Goal: Task Accomplishment & Management: Use online tool/utility

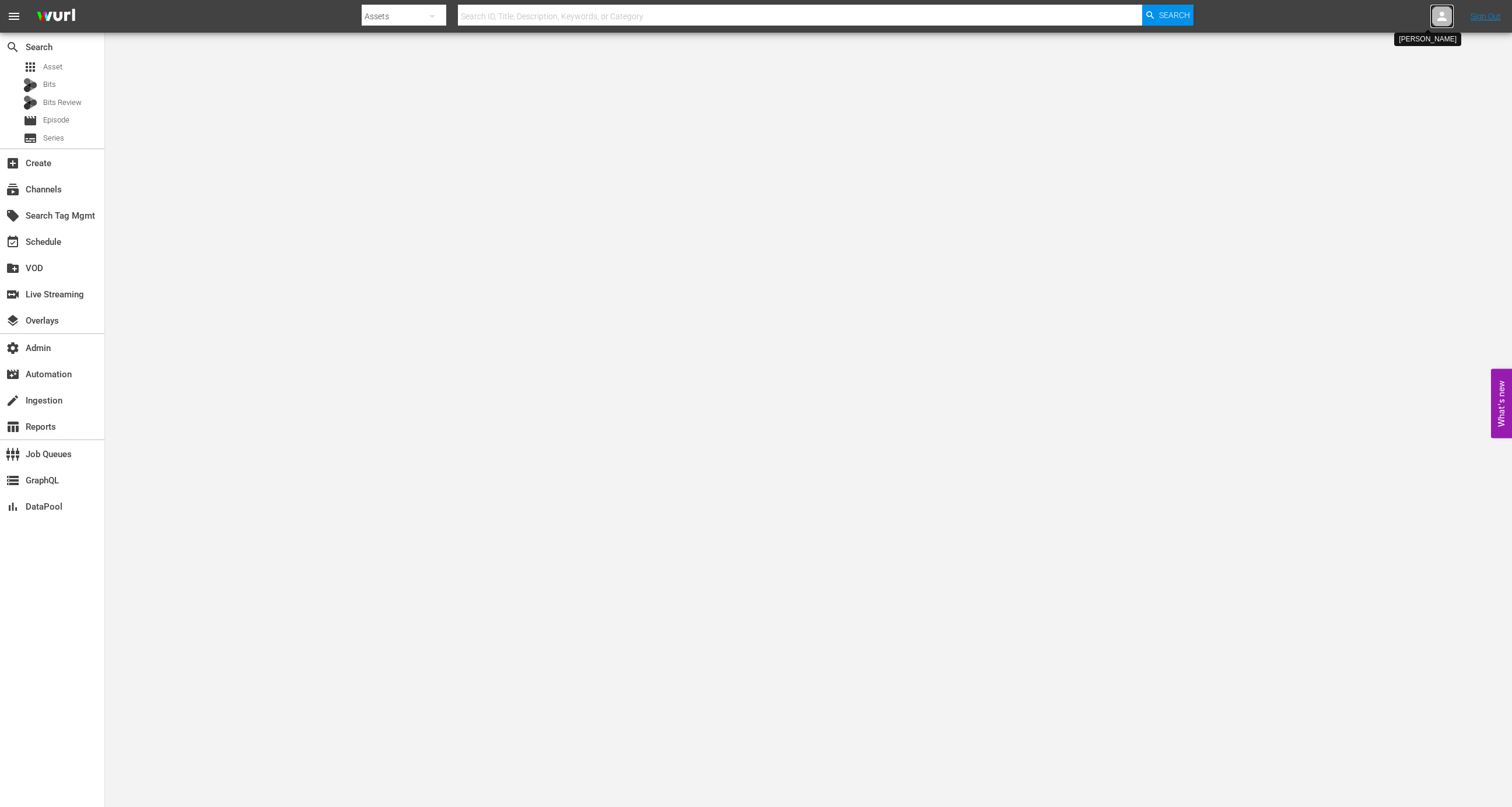
click at [1443, 11] on icon at bounding box center [1442, 16] width 14 height 14
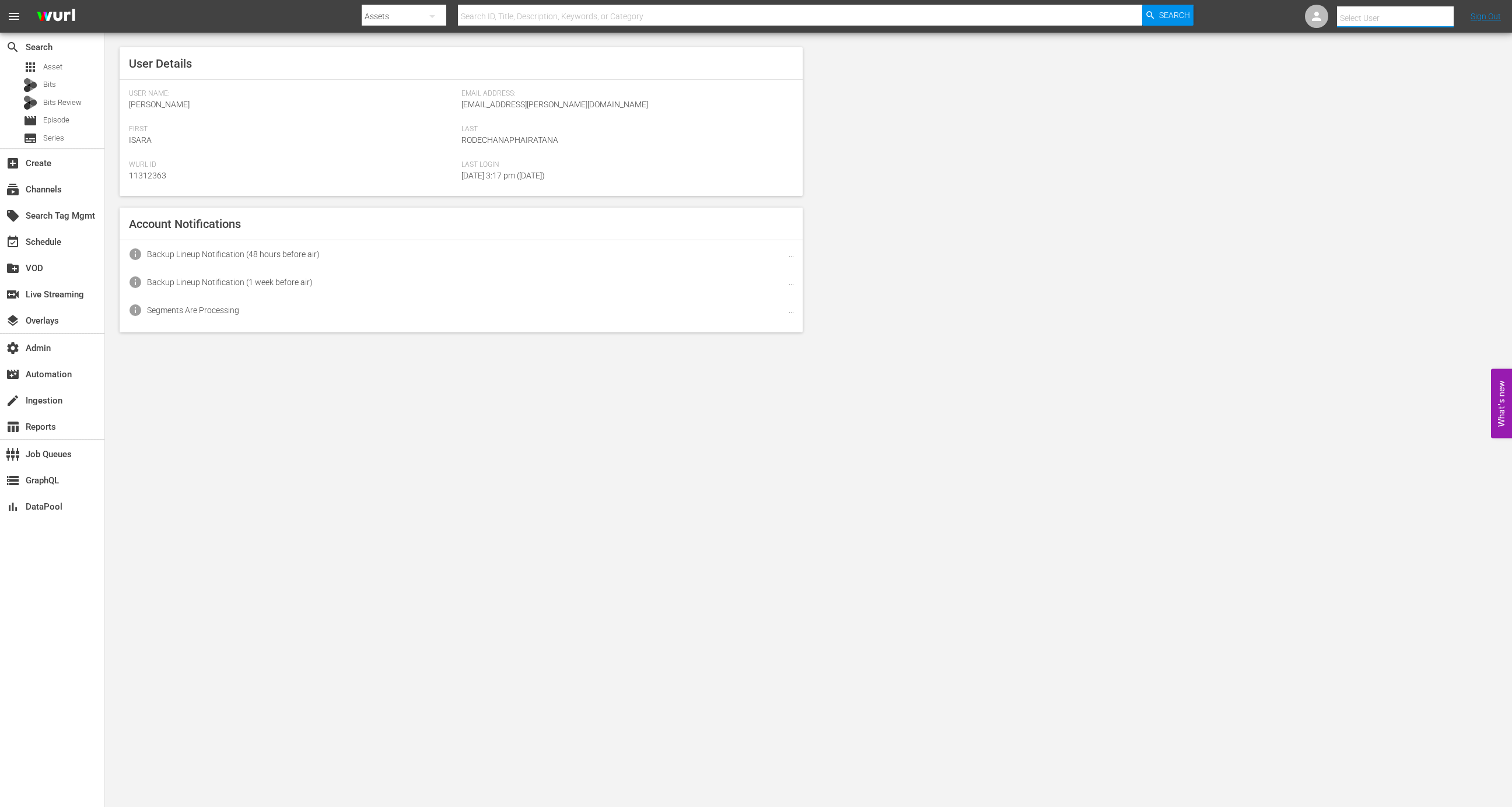
click at [1419, 11] on input "text" at bounding box center [1411, 18] width 149 height 28
click at [1412, 83] on div "Robert Stinchfield <Robert.Stinchfield@aenetworks.com>" at bounding box center [1373, 78] width 182 height 28
type input "Robert Stinchfield (11312595)"
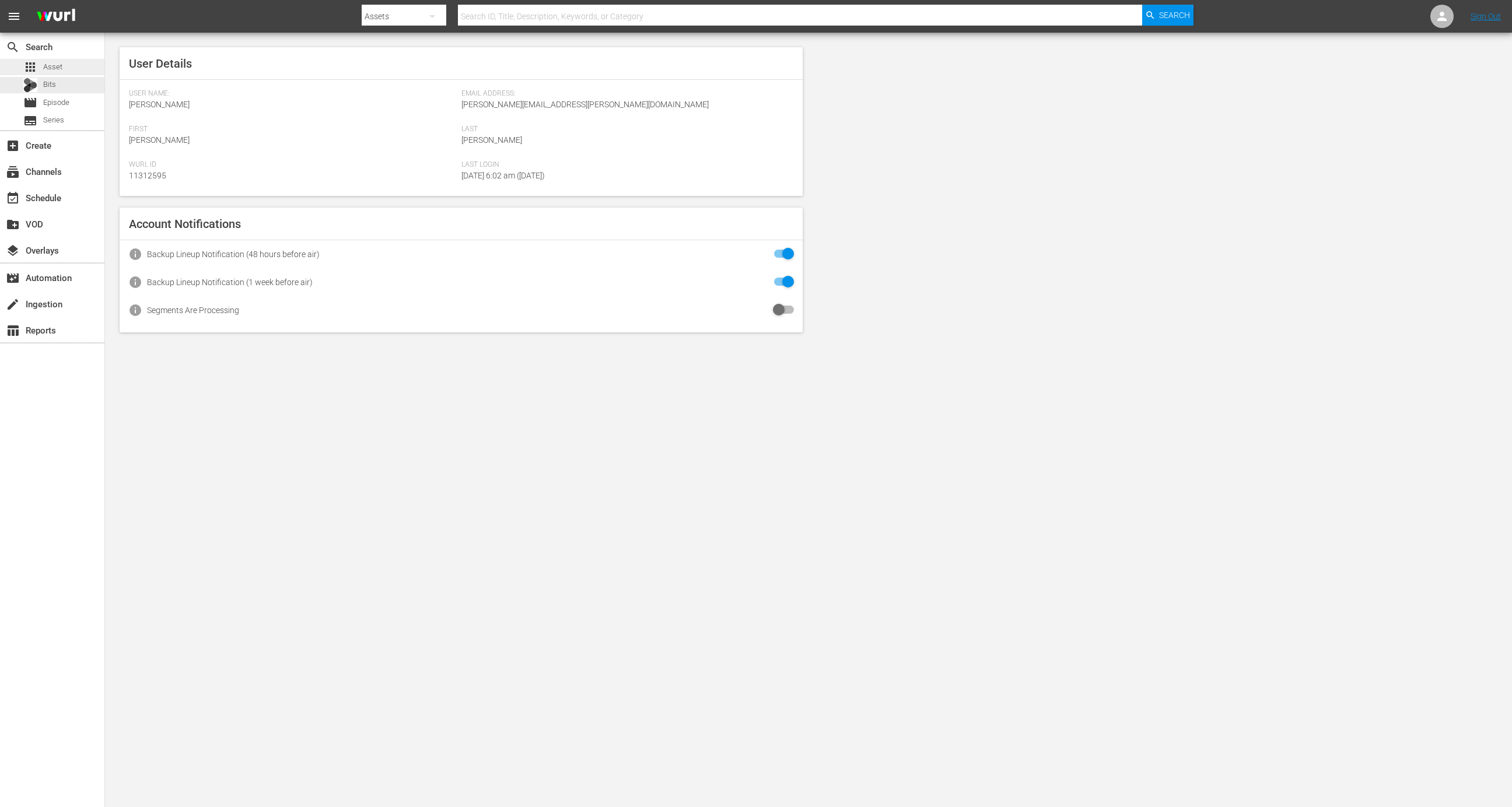
click at [46, 63] on span "Asset" at bounding box center [52, 66] width 19 height 12
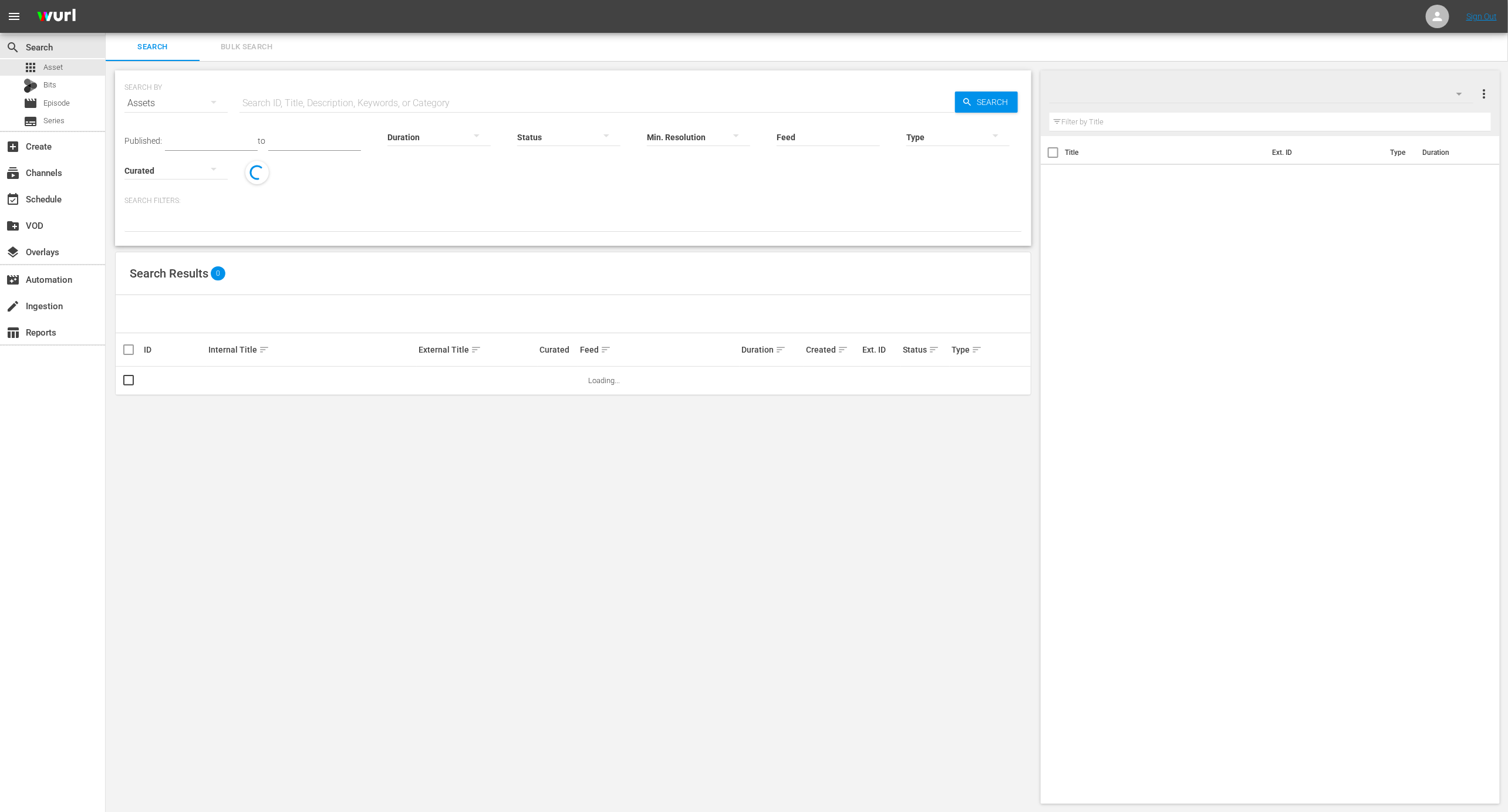
click at [394, 102] on input "text" at bounding box center [596, 103] width 715 height 28
paste input "3902"
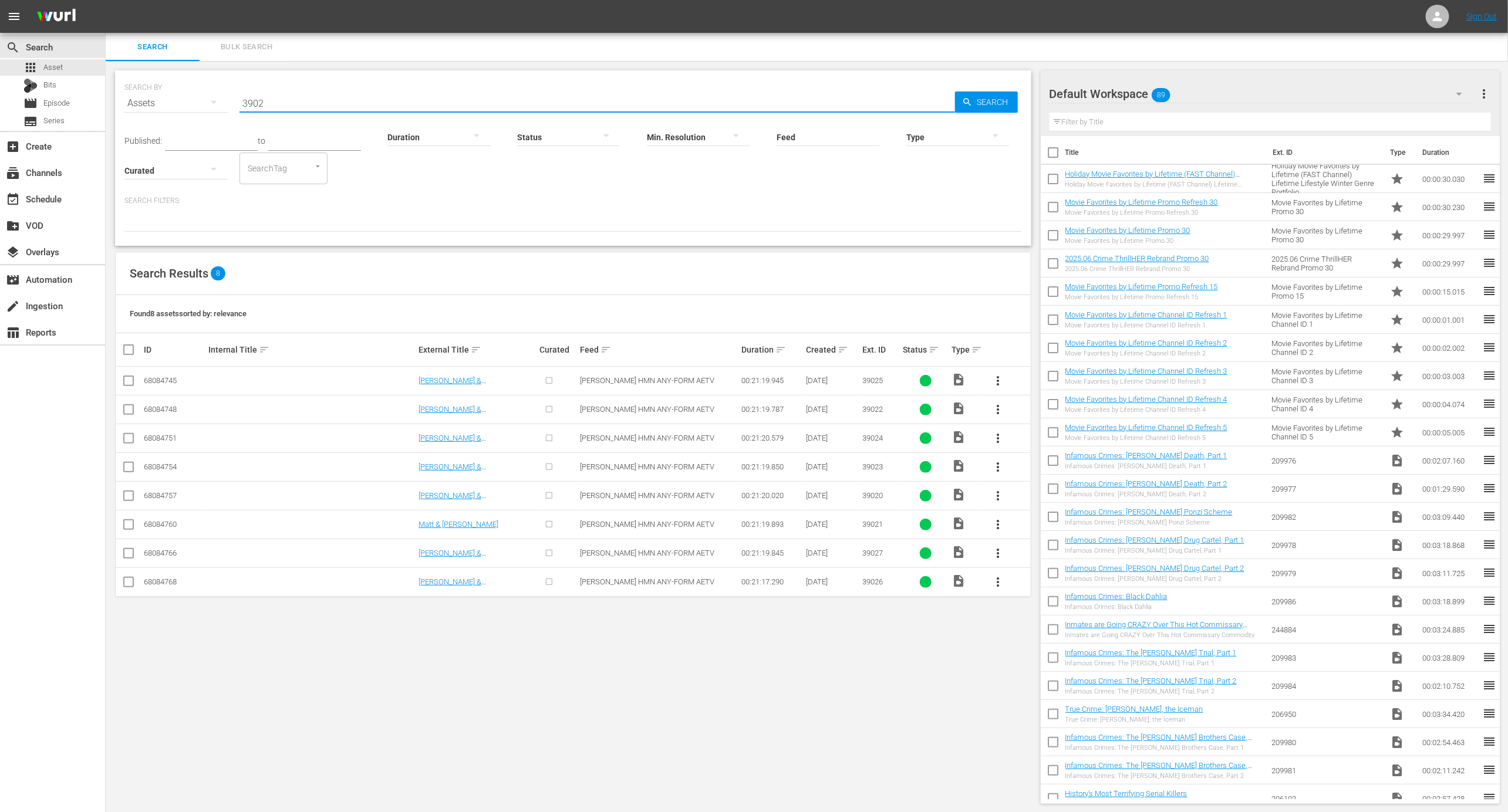
type input "3902"
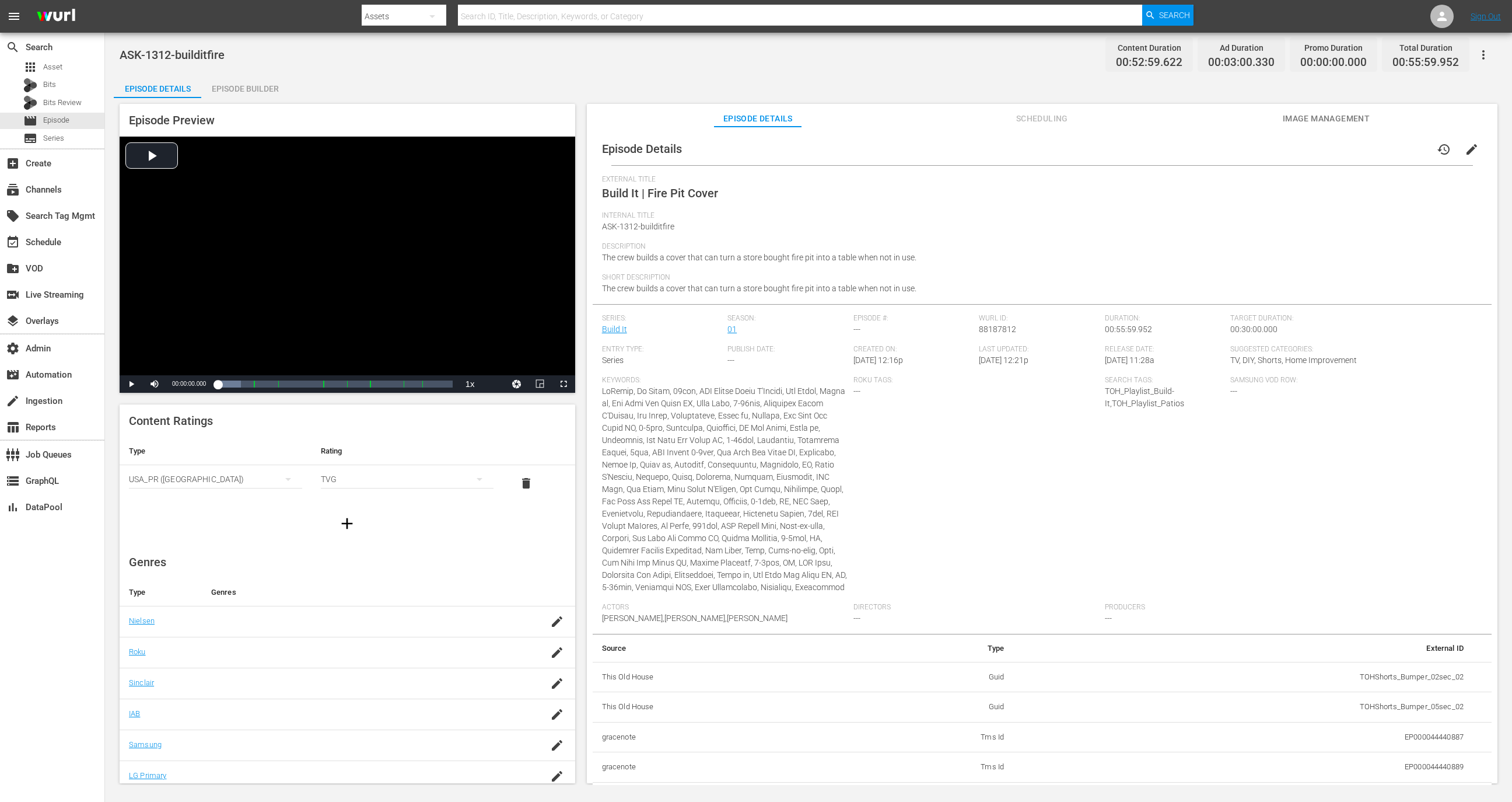
scroll to position [1430, 0]
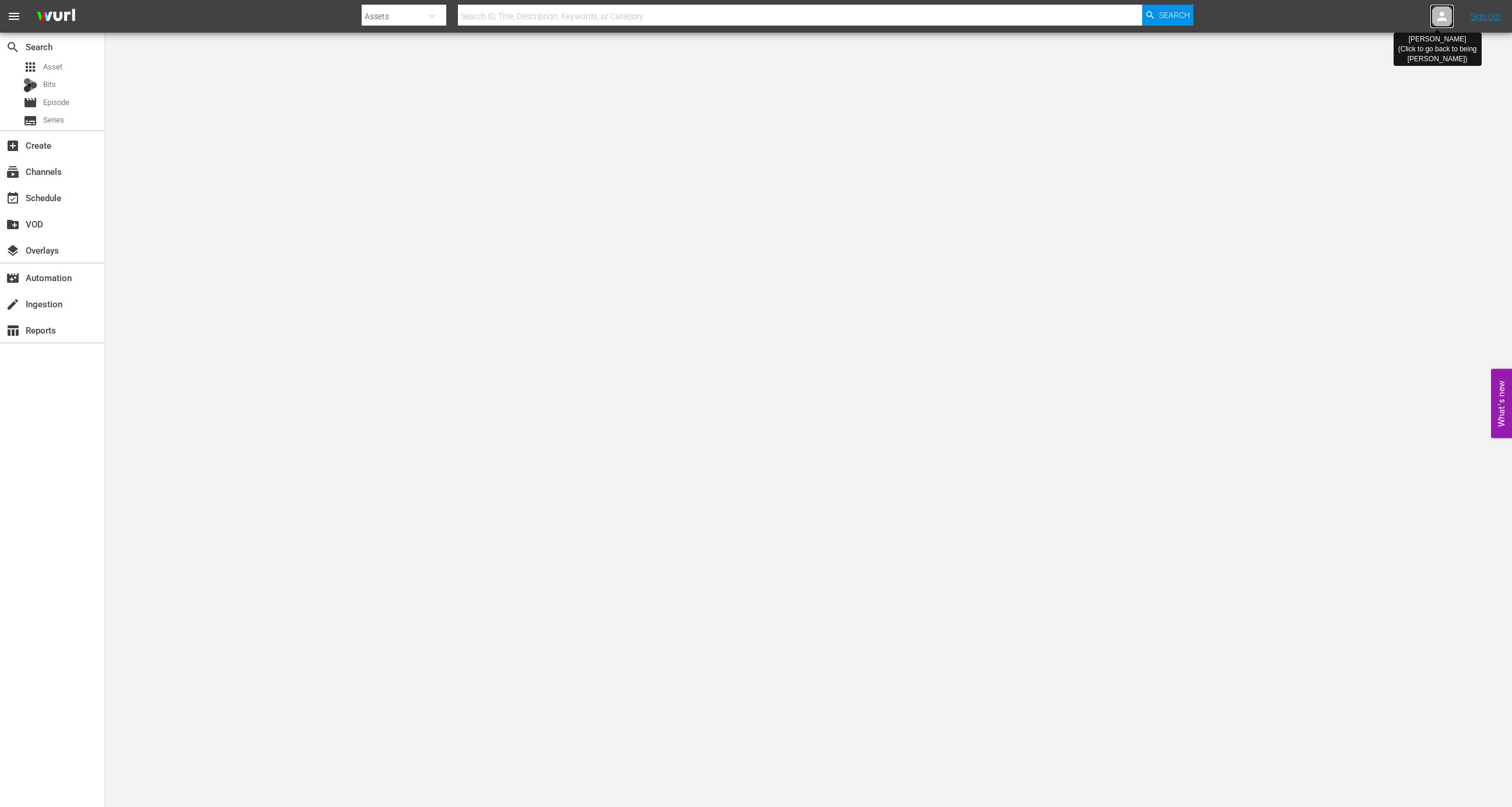
click at [1446, 5] on div at bounding box center [1442, 16] width 23 height 23
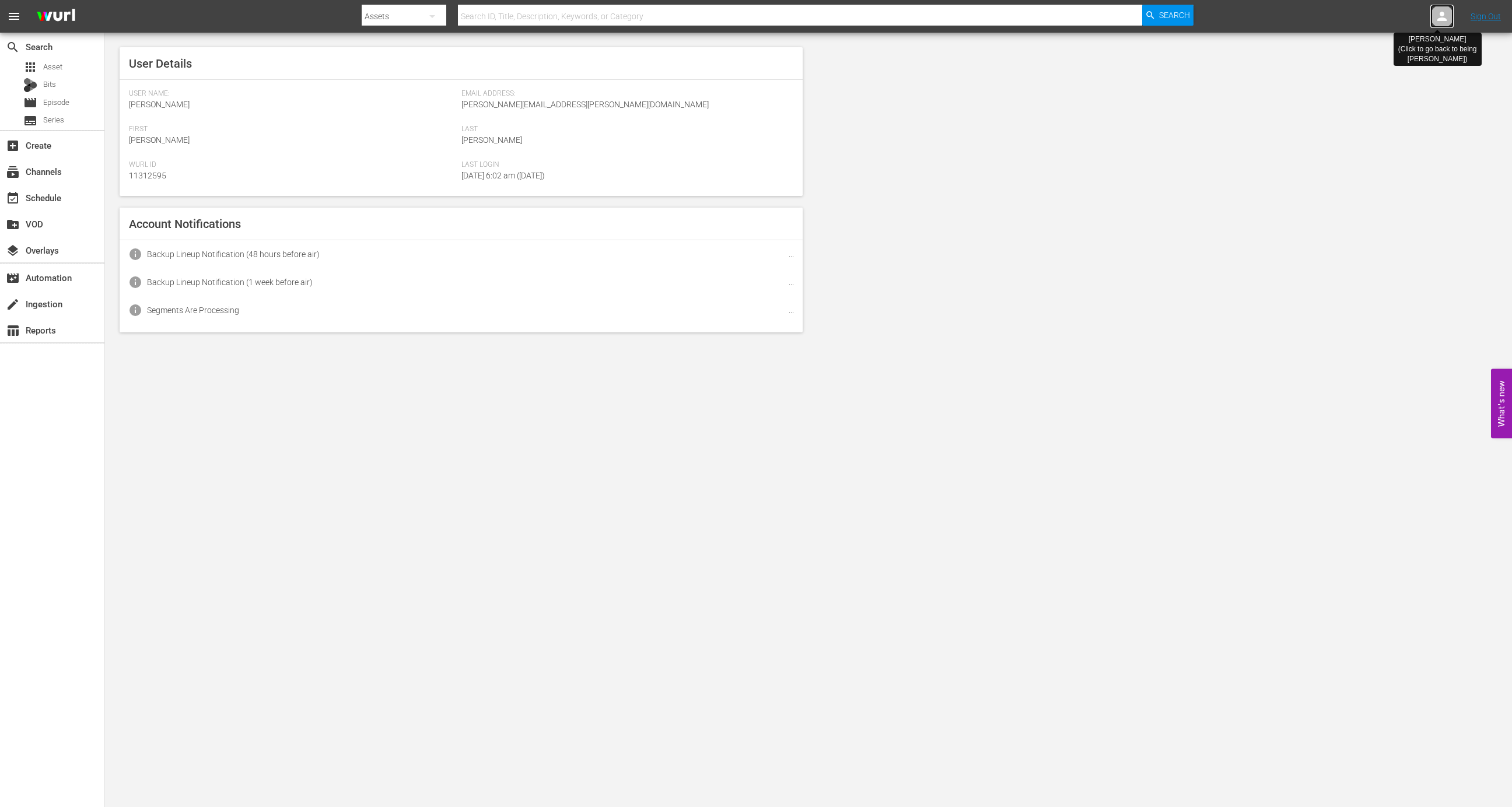
click at [1446, 5] on div at bounding box center [1442, 16] width 23 height 23
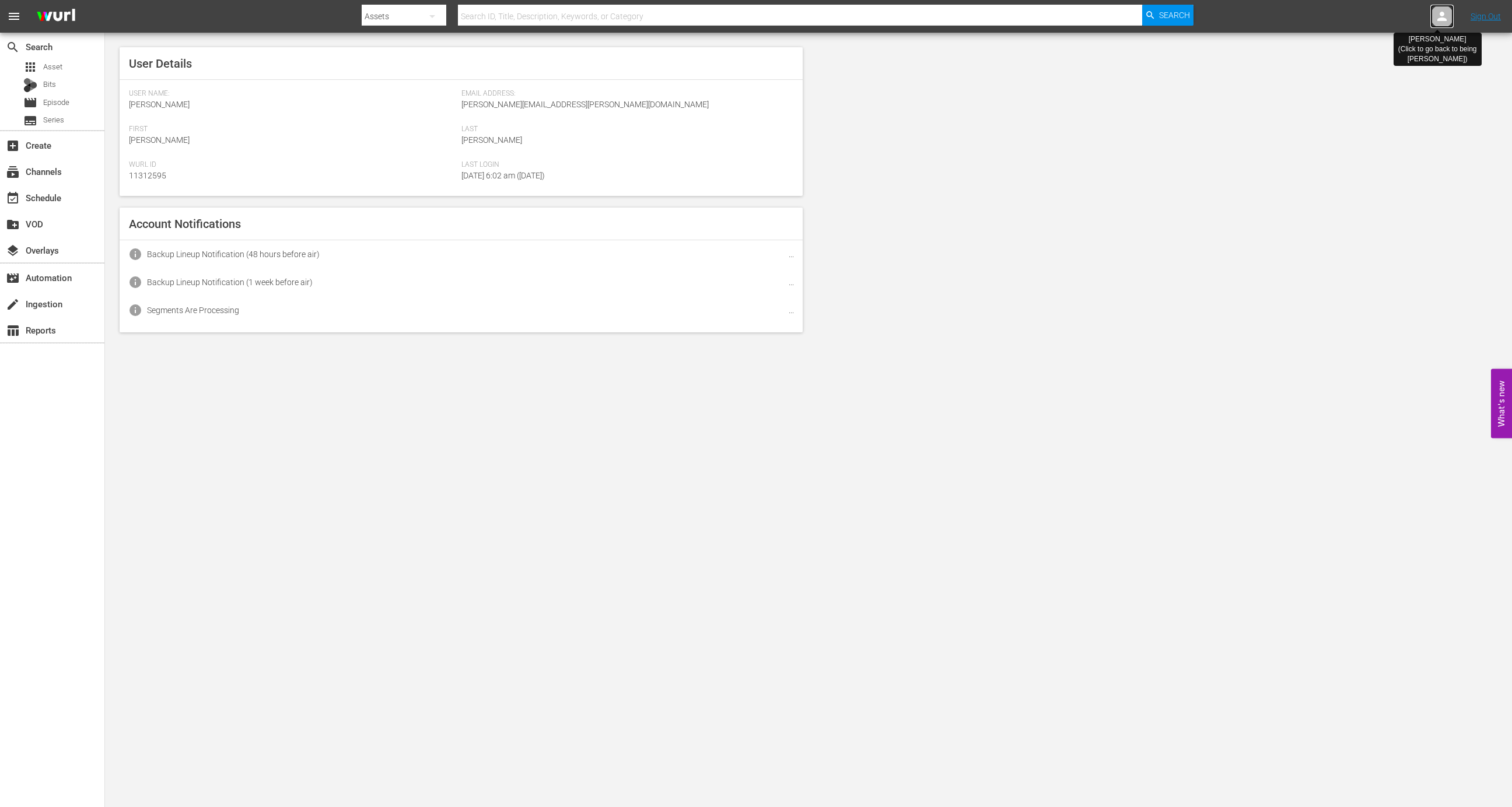
click at [1446, 5] on div at bounding box center [1442, 16] width 23 height 23
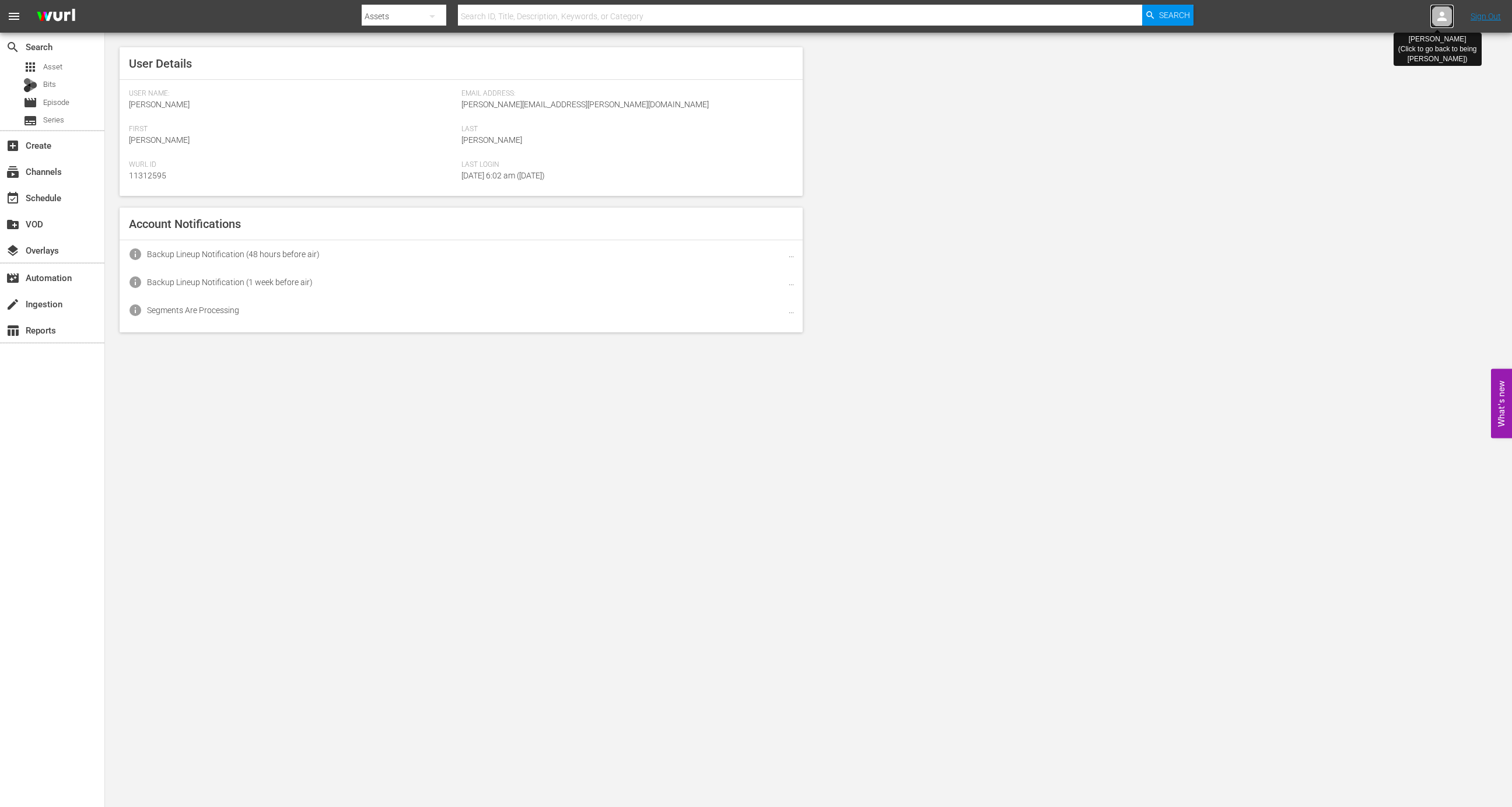
click at [1446, 5] on div at bounding box center [1442, 16] width 23 height 23
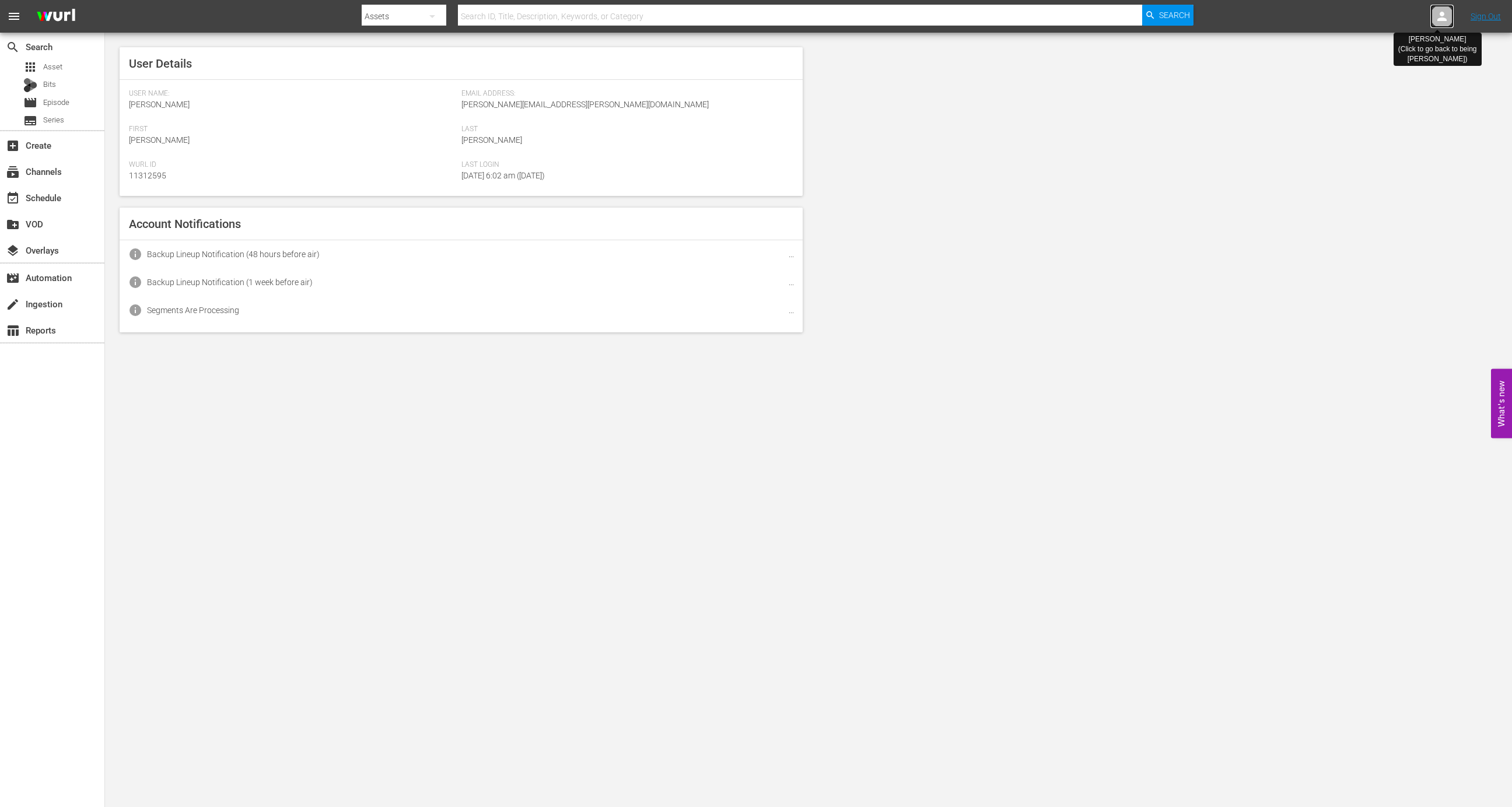
click at [1446, 5] on div at bounding box center [1442, 16] width 23 height 23
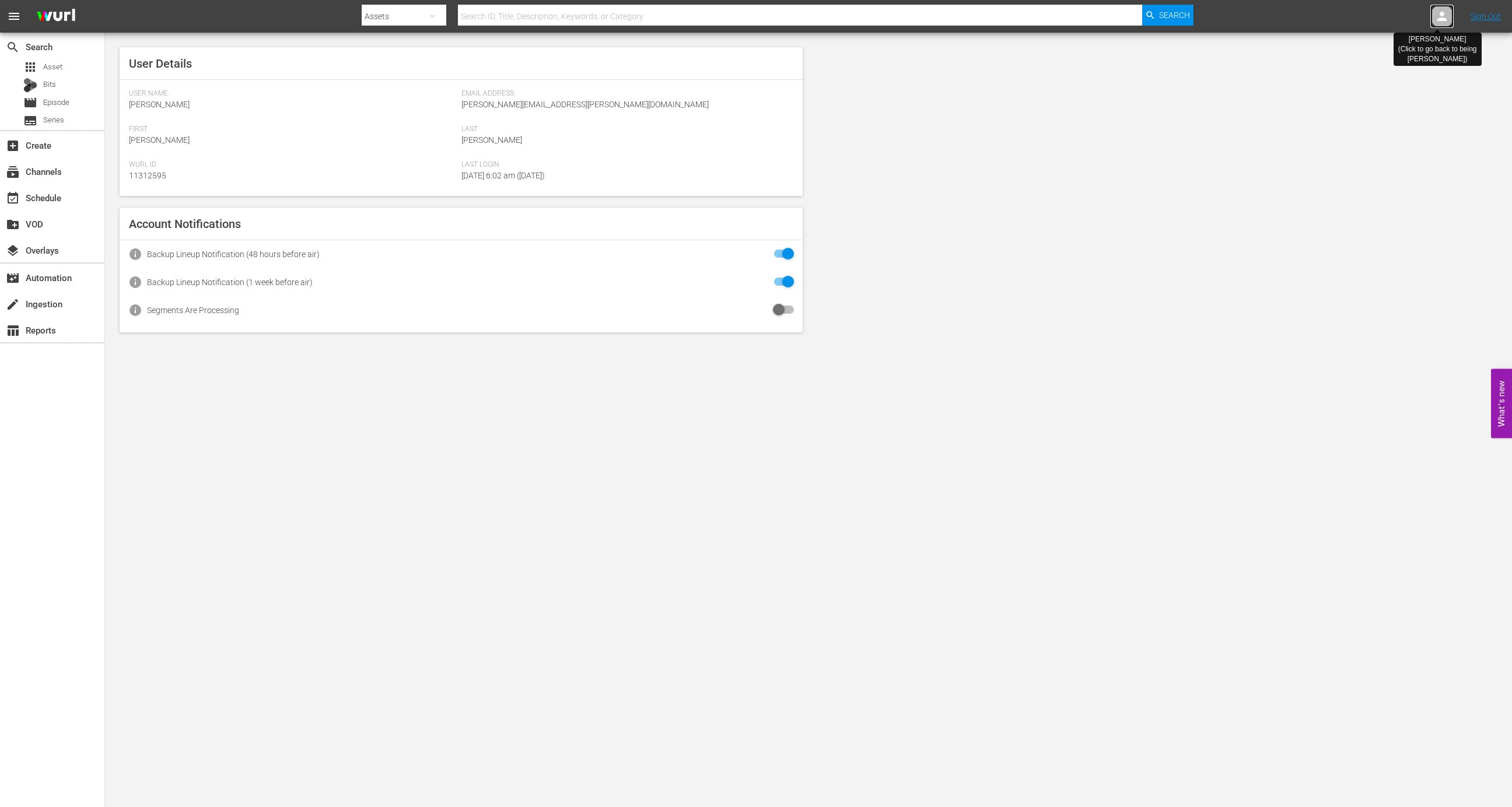
click at [1446, 5] on div at bounding box center [1442, 16] width 23 height 23
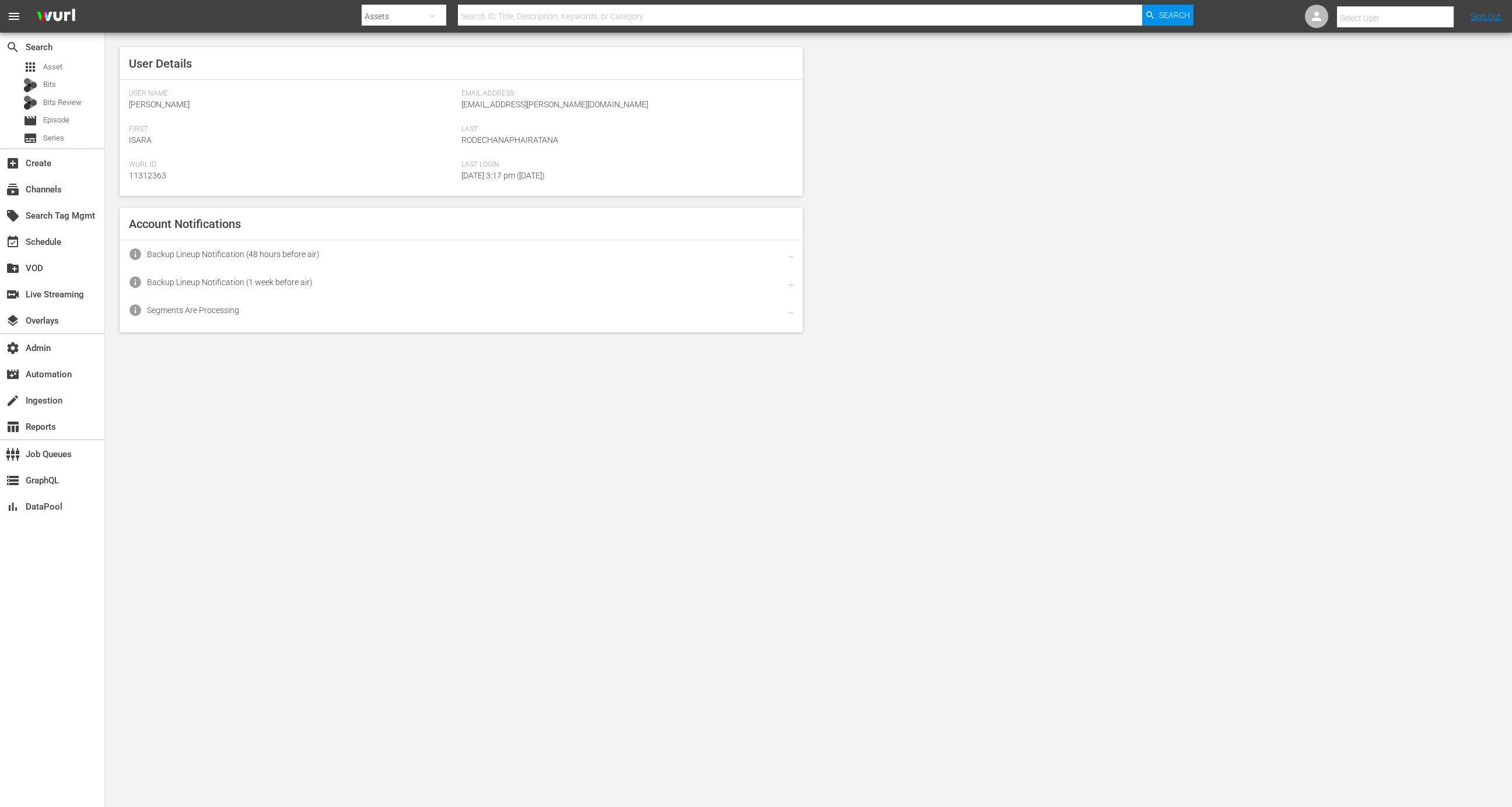
click at [1446, 5] on div at bounding box center [1395, 5] width 117 height 2
click at [1392, 16] on input "text" at bounding box center [1411, 18] width 149 height 28
type input ","
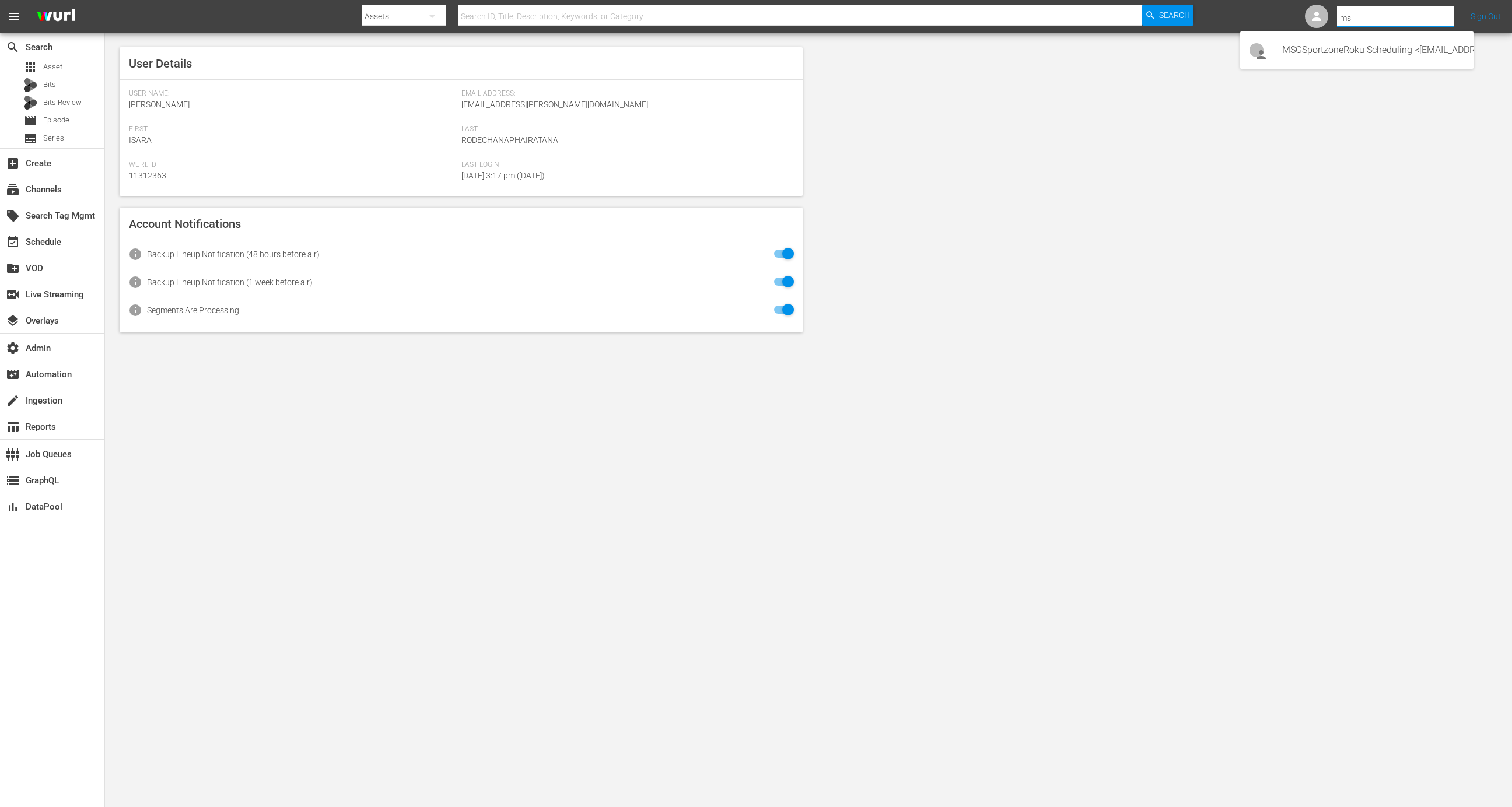
type input "m"
type input "i"
click at [1378, 128] on div "Bill Watts <bill.watts@amcnetworks.com>" at bounding box center [1373, 134] width 182 height 28
type input "Bill Watts (11313757)"
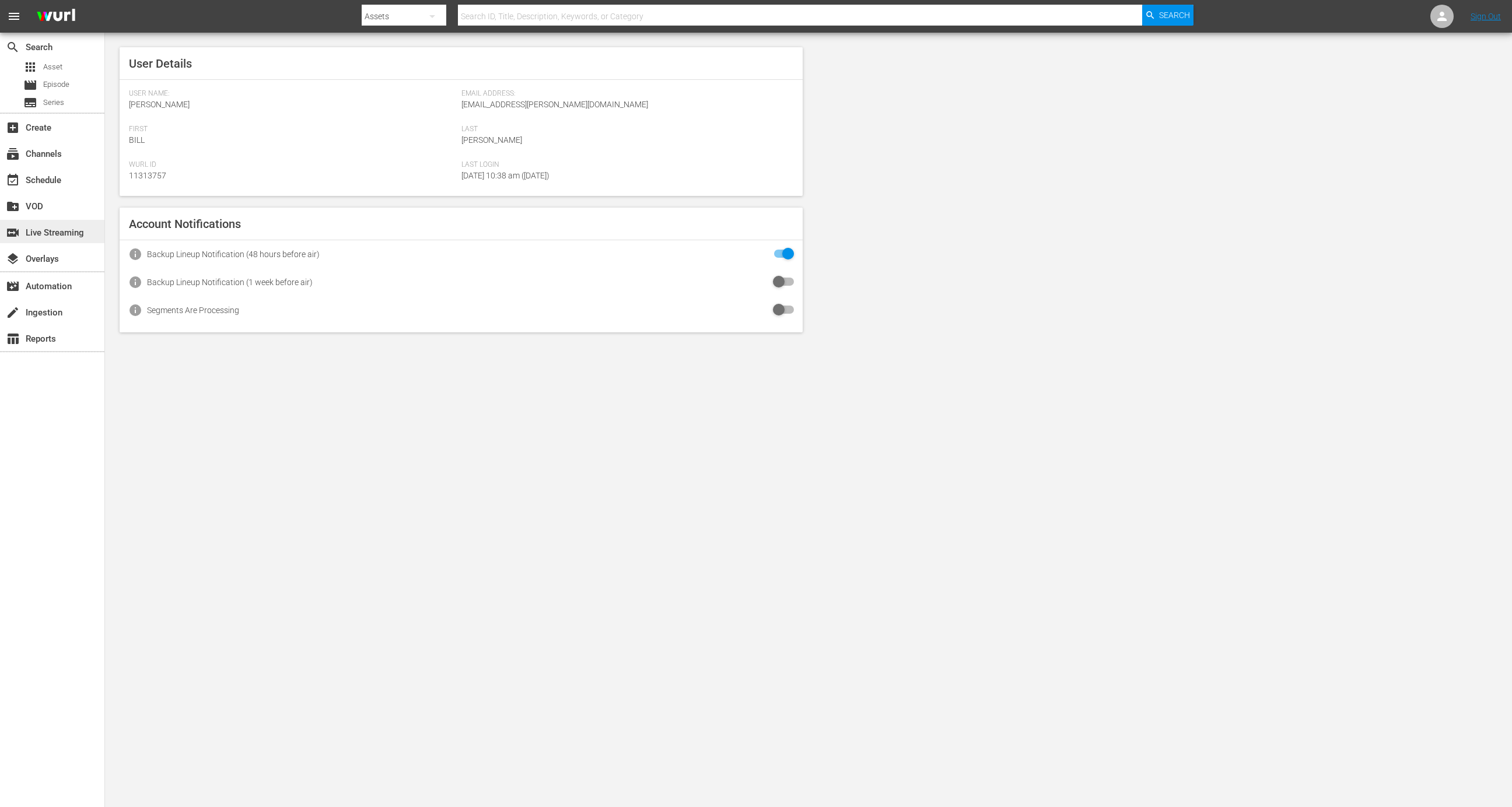
click at [85, 238] on div "switch_video Live Streaming" at bounding box center [52, 231] width 104 height 23
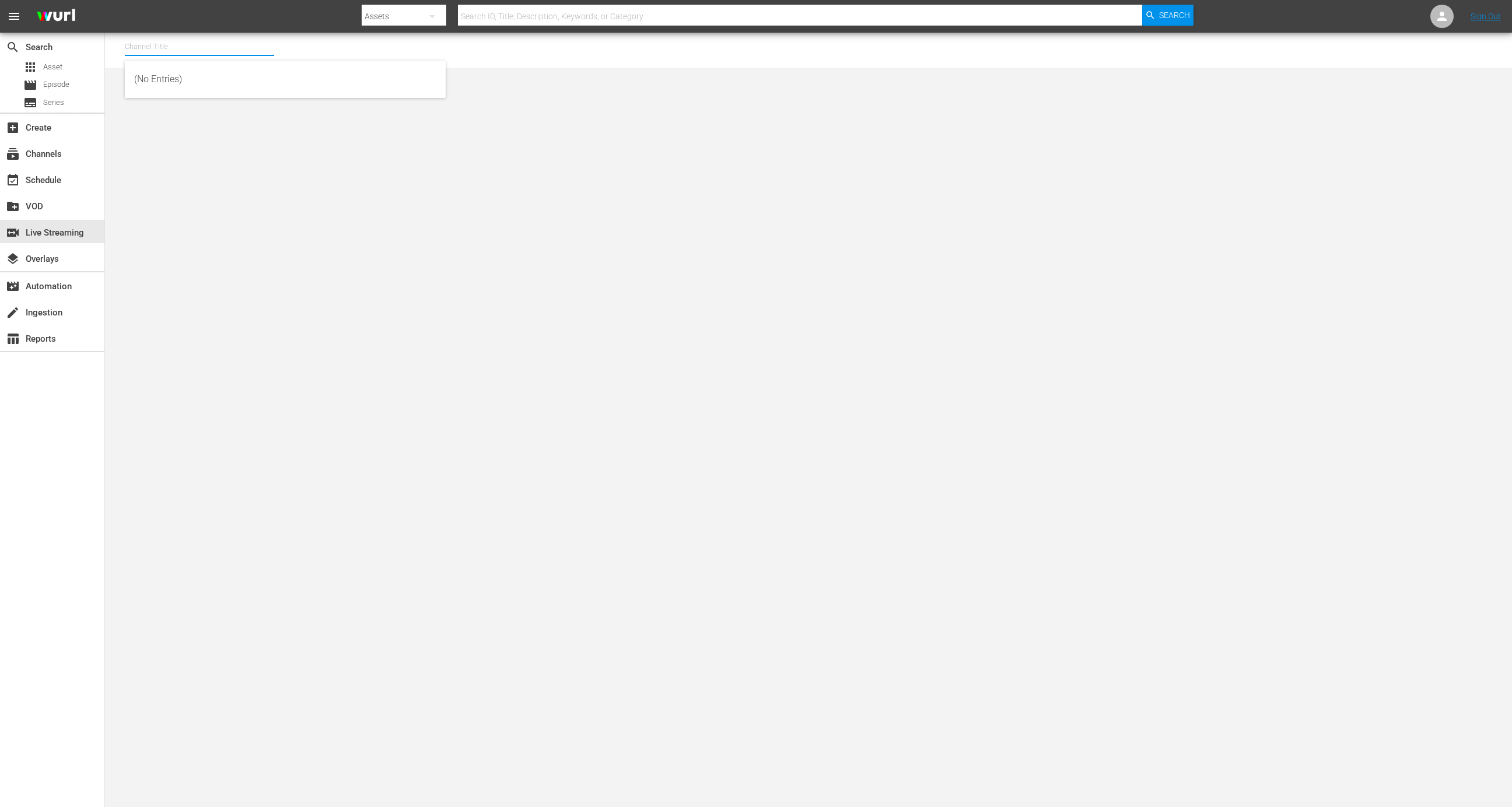
click at [244, 36] on input "text" at bounding box center [199, 46] width 149 height 28
type input "m"
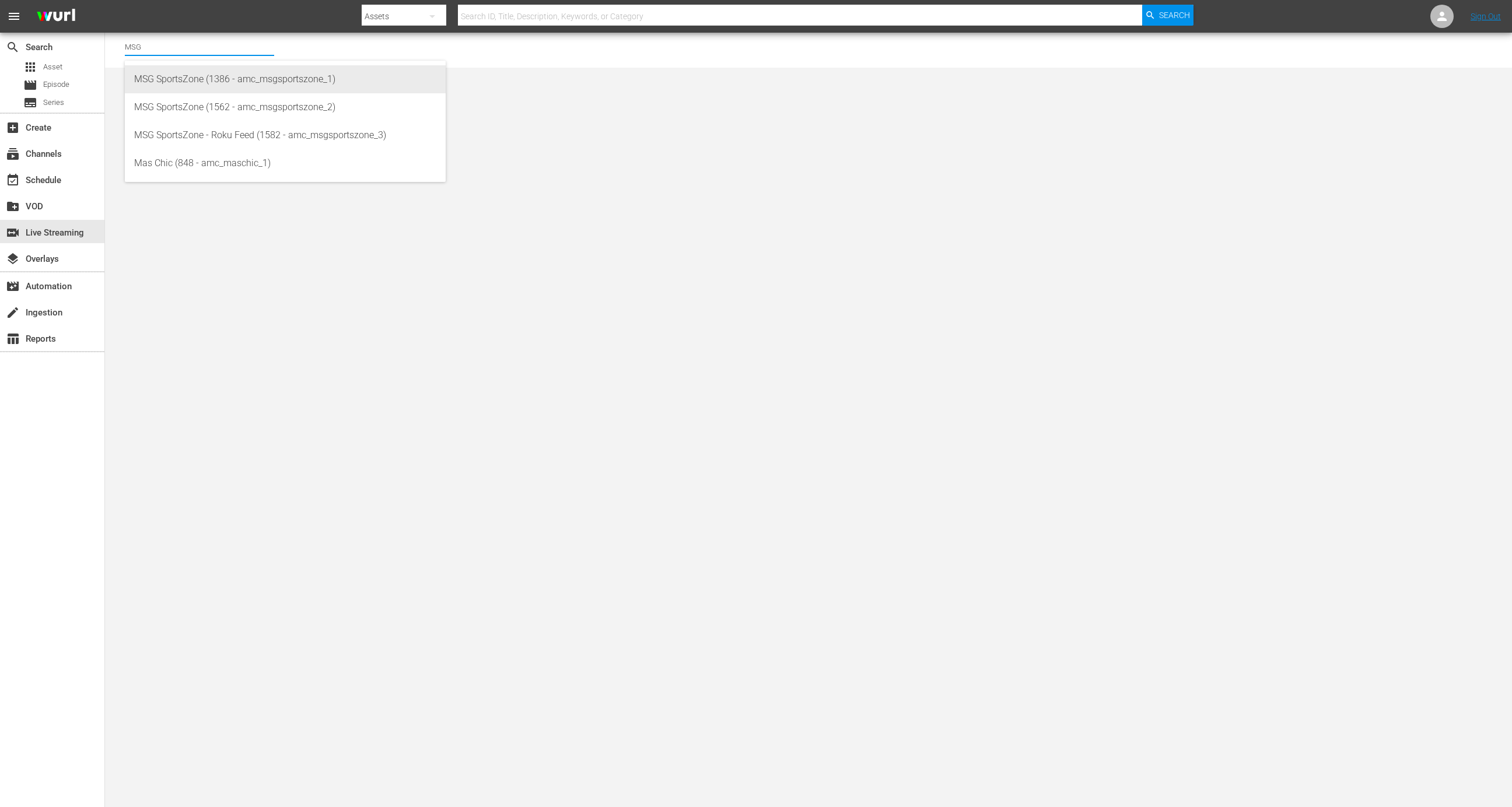
click at [194, 83] on div "MSG SportsZone (1386 - amc_msgsportszone_1)" at bounding box center [286, 79] width 303 height 28
type input "MSG SportsZone (1386 - amc_msgsportszone_1)"
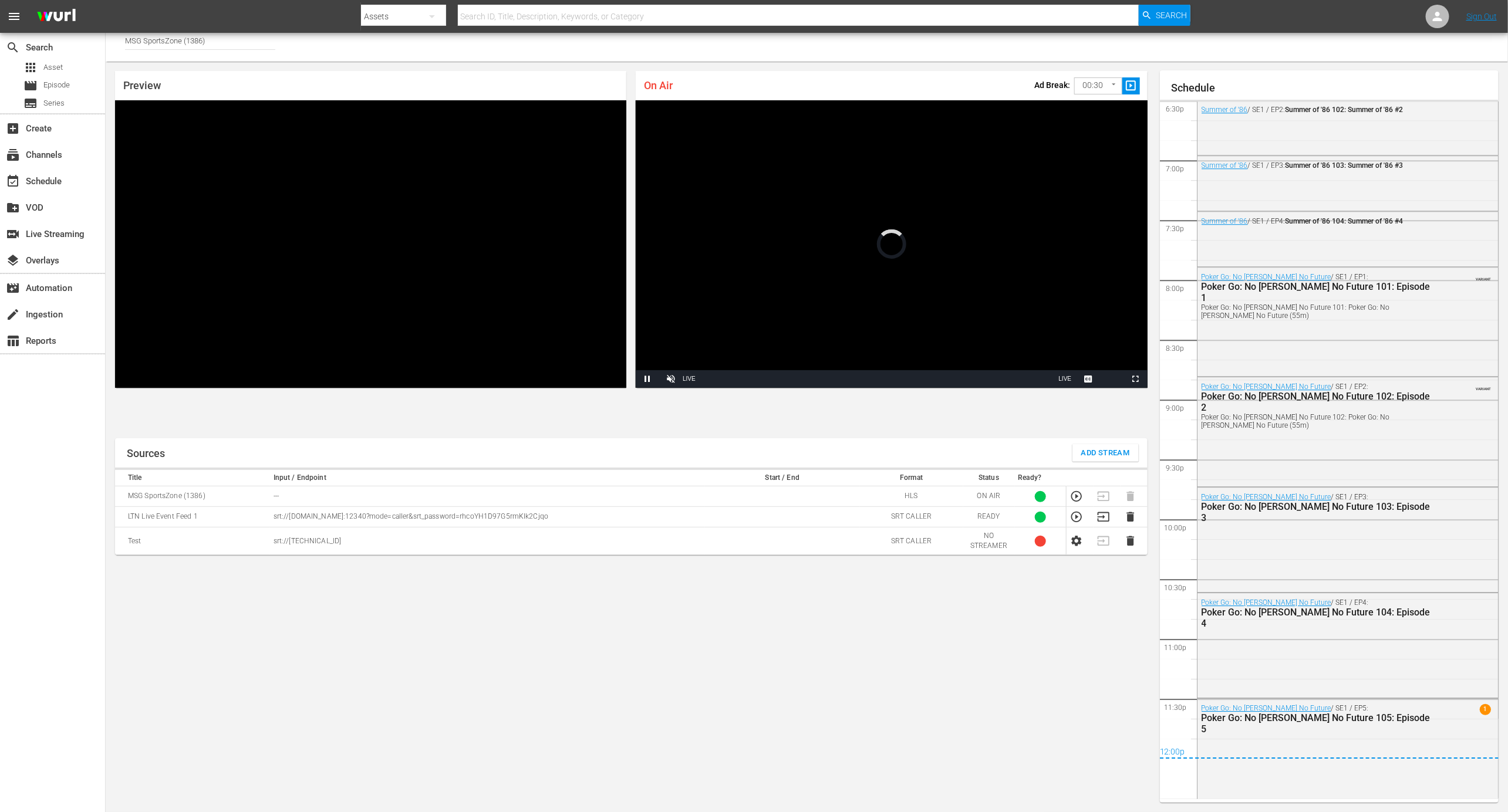
scroll to position [1739, 0]
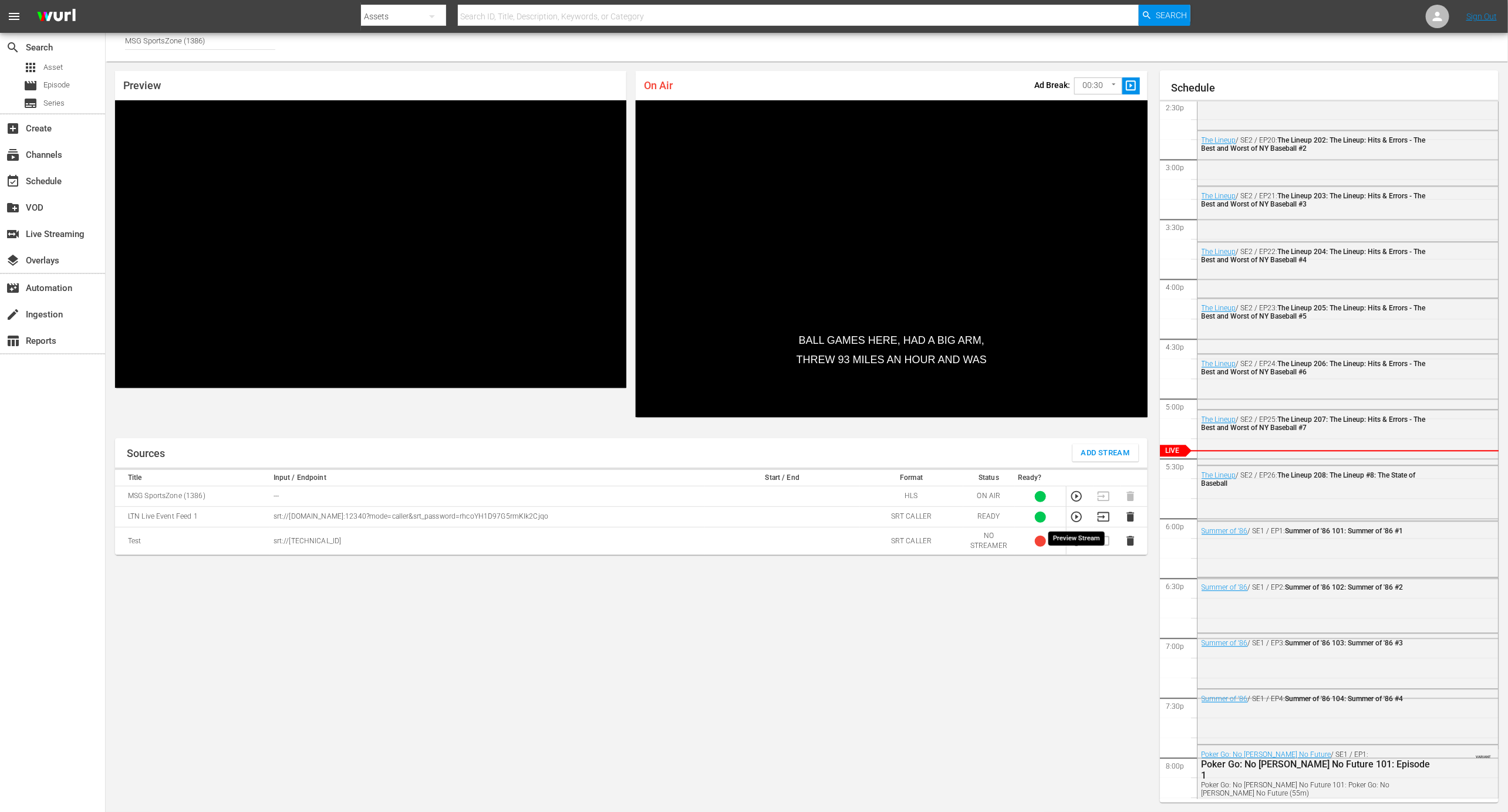
click at [1073, 519] on icon "button" at bounding box center [1076, 517] width 13 height 13
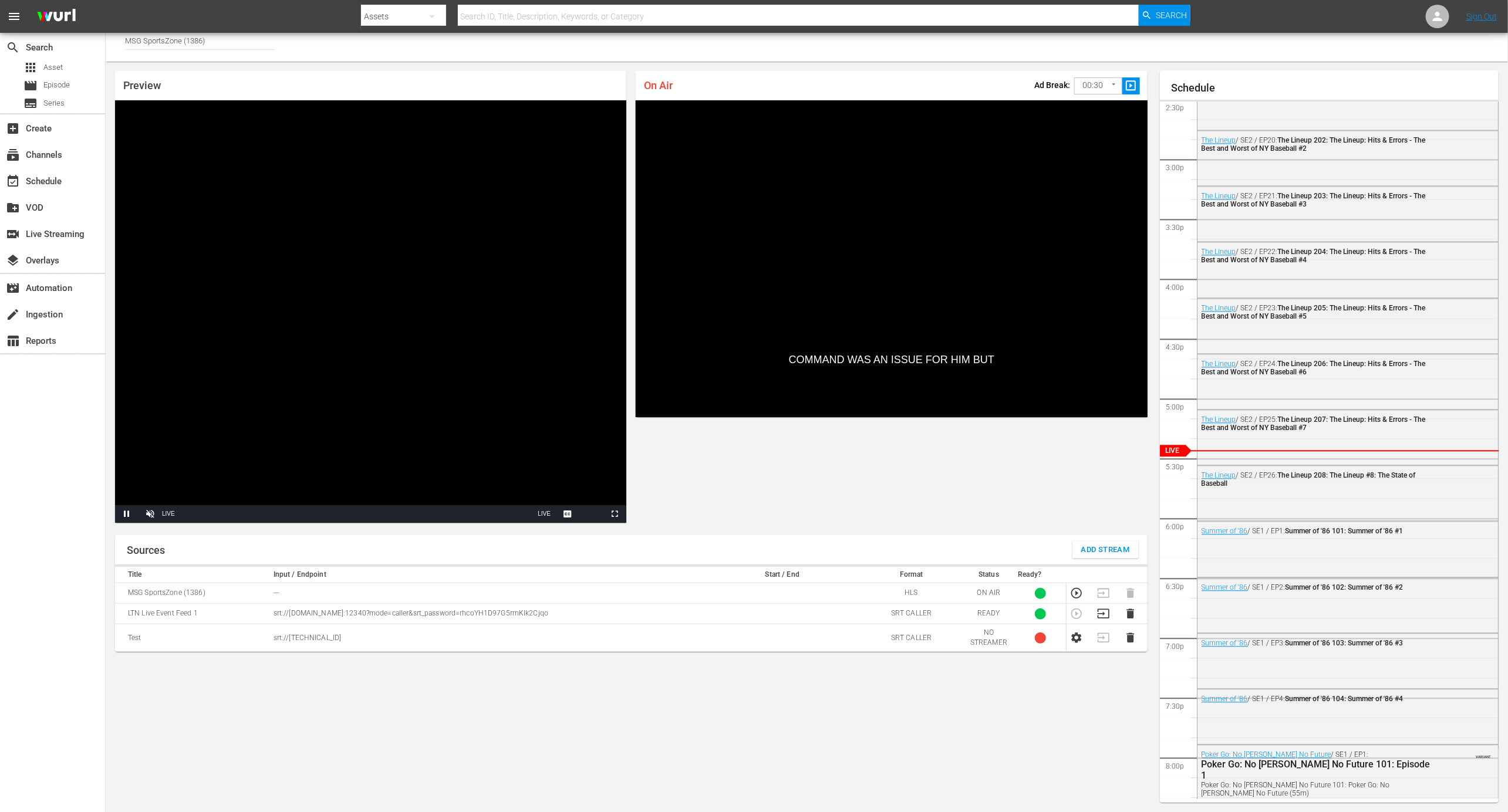
scroll to position [0, 0]
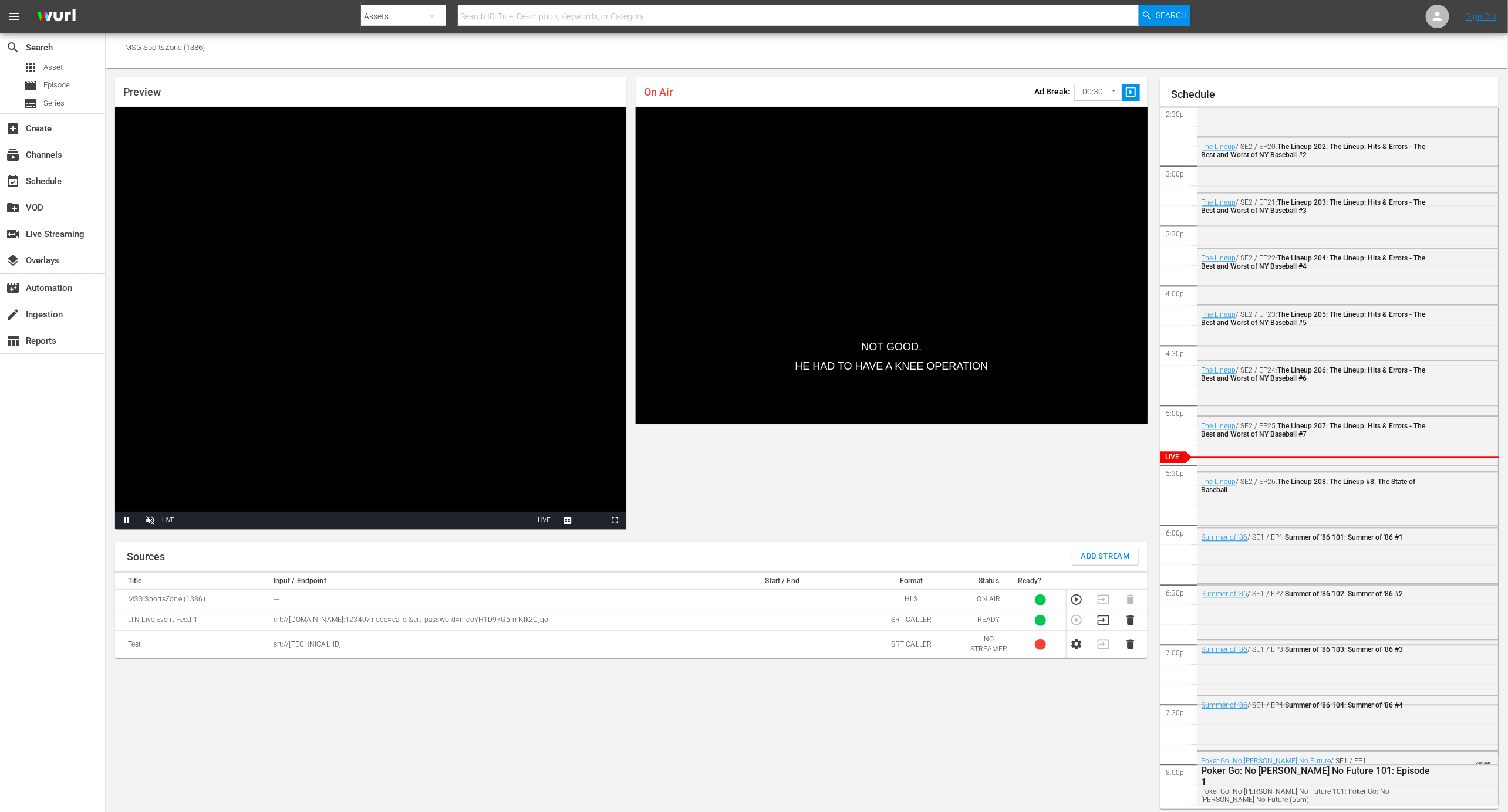
click at [214, 47] on input "MSG SportsZone (1386)" at bounding box center [200, 47] width 150 height 28
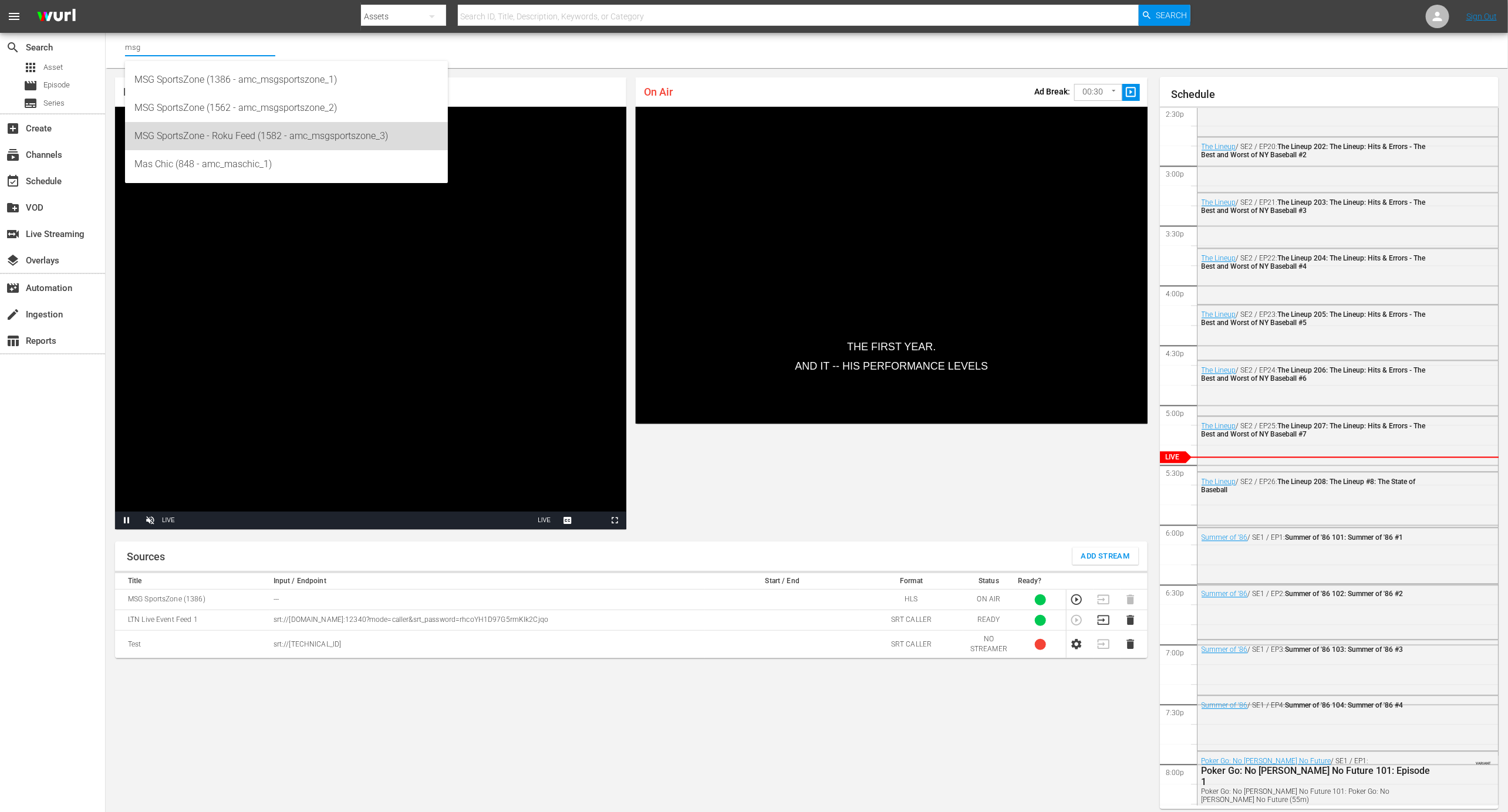
click at [239, 134] on div "MSG SportsZone - Roku Feed (1582 - amc_msgsportszone_3)" at bounding box center [287, 136] width 304 height 28
type input "MSG SportsZone - Roku Feed (1582 - amc_msgsportszone_3)"
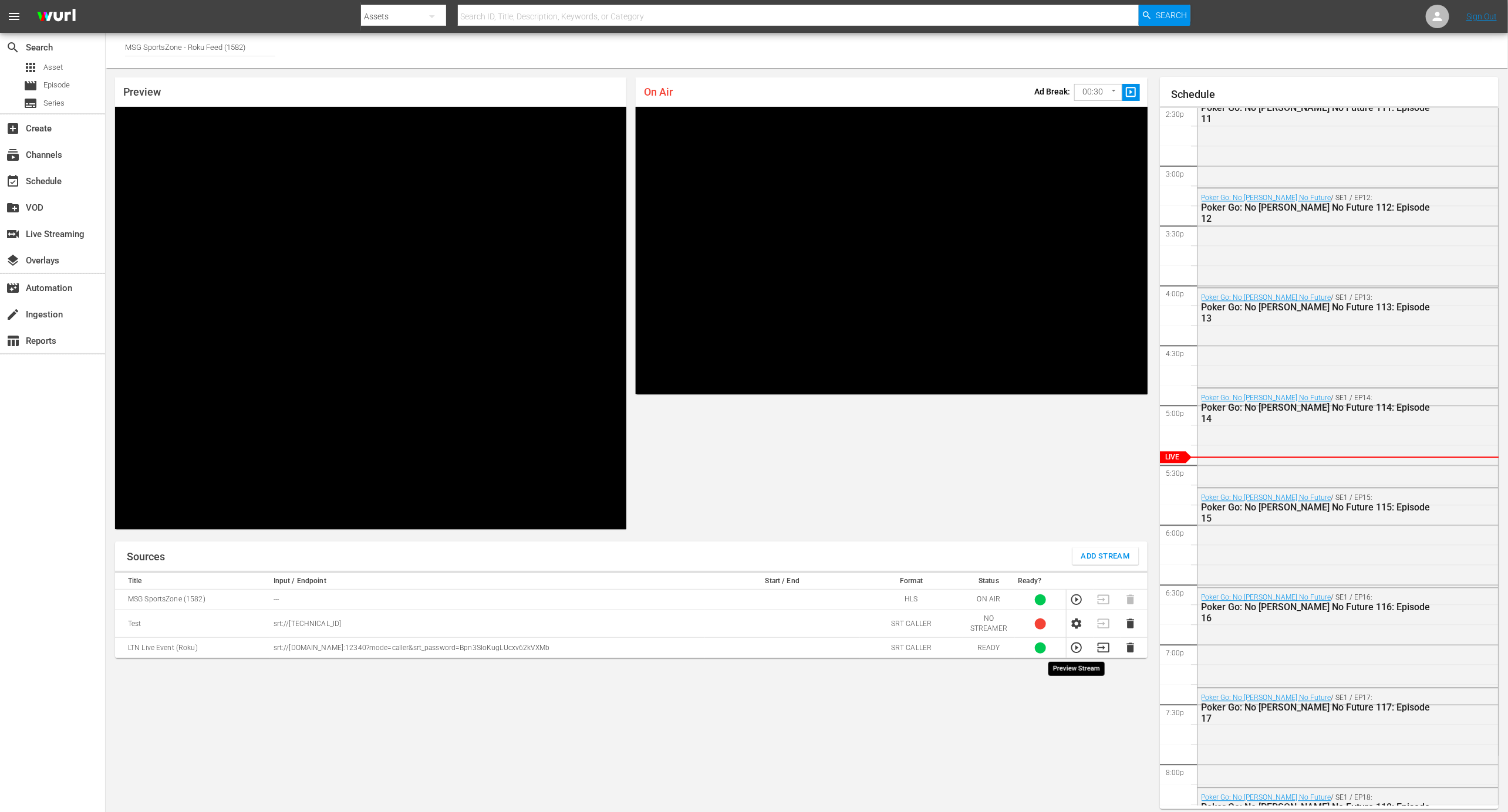
click at [1077, 650] on icon "button" at bounding box center [1076, 647] width 13 height 13
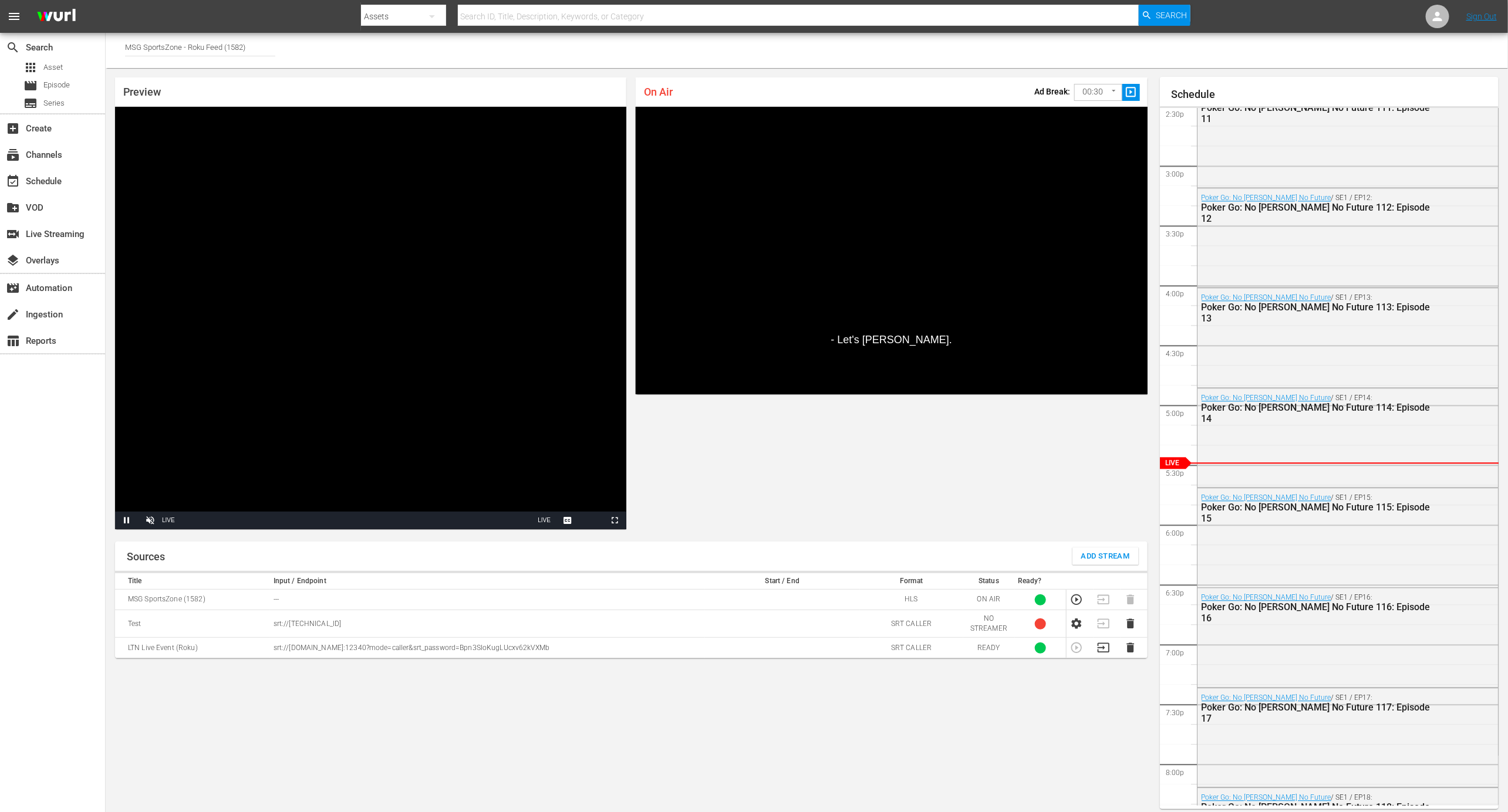
click at [359, 647] on p "srt://ltnp-sjc-a-server1-pw.ltnglobal.com:12340?mode=caller&srt_password=Bpn3SI…" at bounding box center [487, 647] width 428 height 10
copy p "srt://ltnp-sjc-a-server1-pw.ltnglobal.com:12340?mode=caller&srt_password=Bpn3SI…"
drag, startPoint x: 220, startPoint y: 647, endPoint x: 116, endPoint y: 645, distance: 104.0
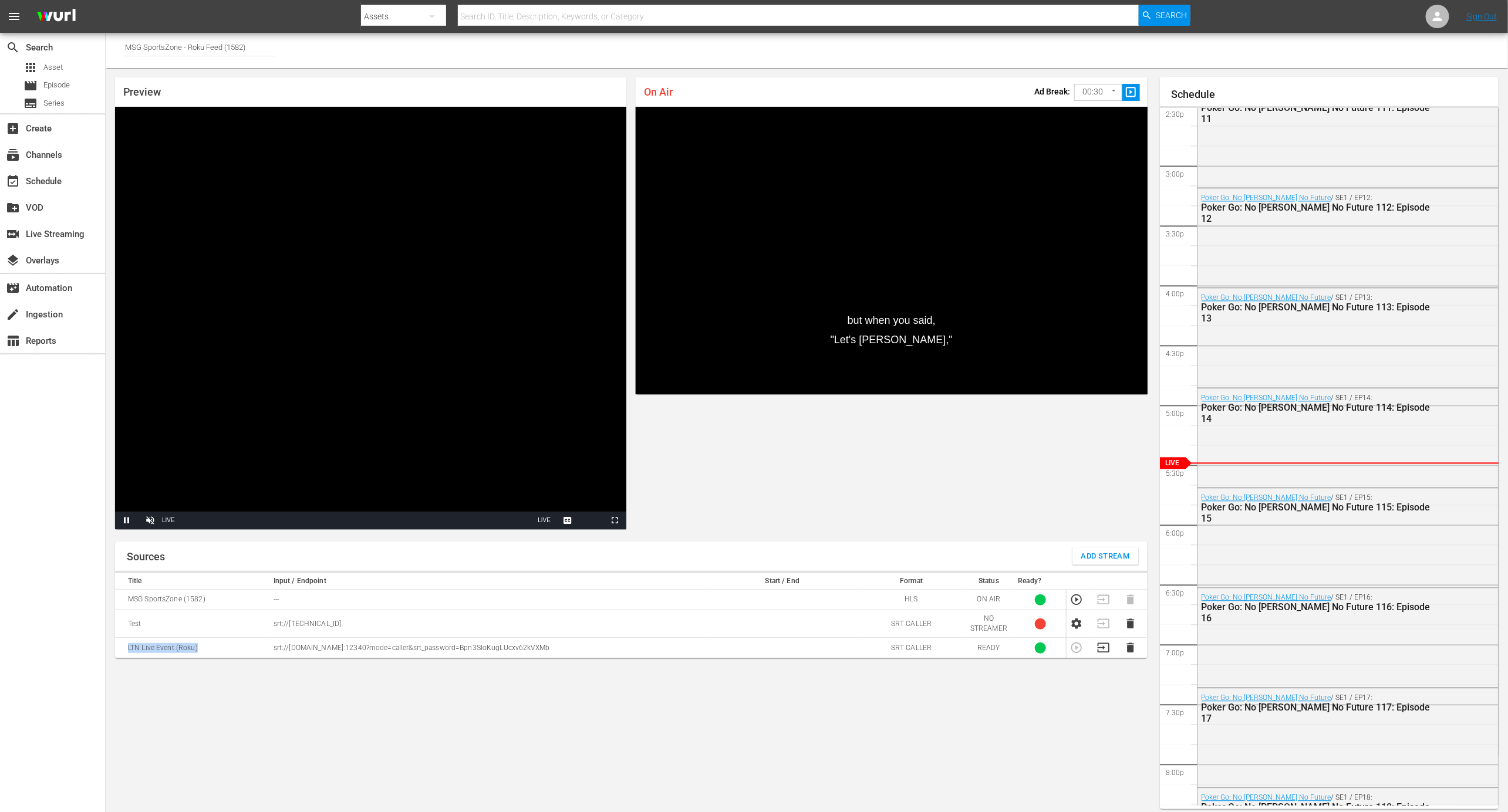
click at [116, 645] on td "LTN Live Event (Roku)" at bounding box center [193, 648] width 155 height 20
copy td "LTN Live Event (Roku)"
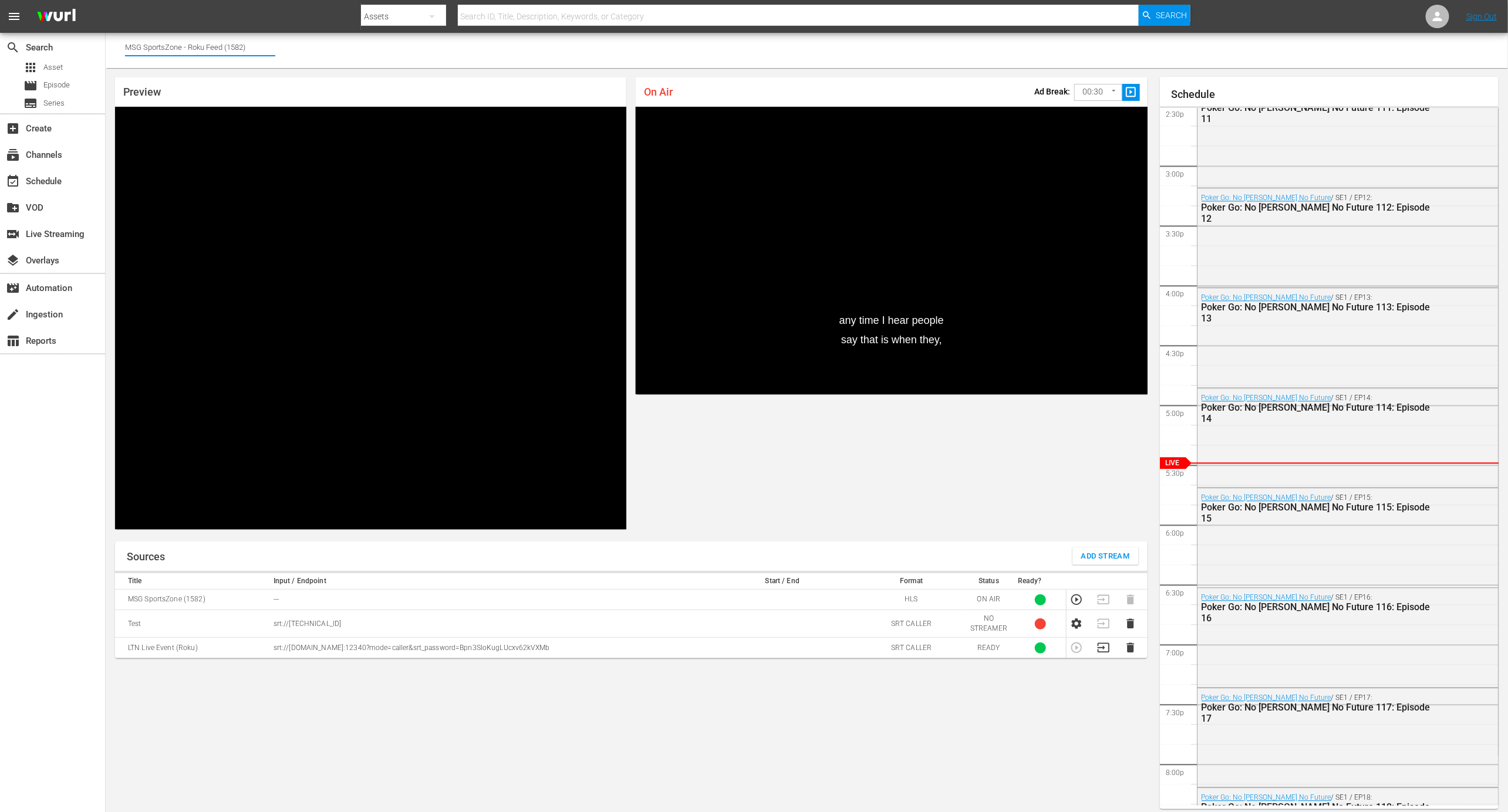
click at [272, 52] on input "MSG SportsZone - Roku Feed (1582)" at bounding box center [200, 47] width 150 height 28
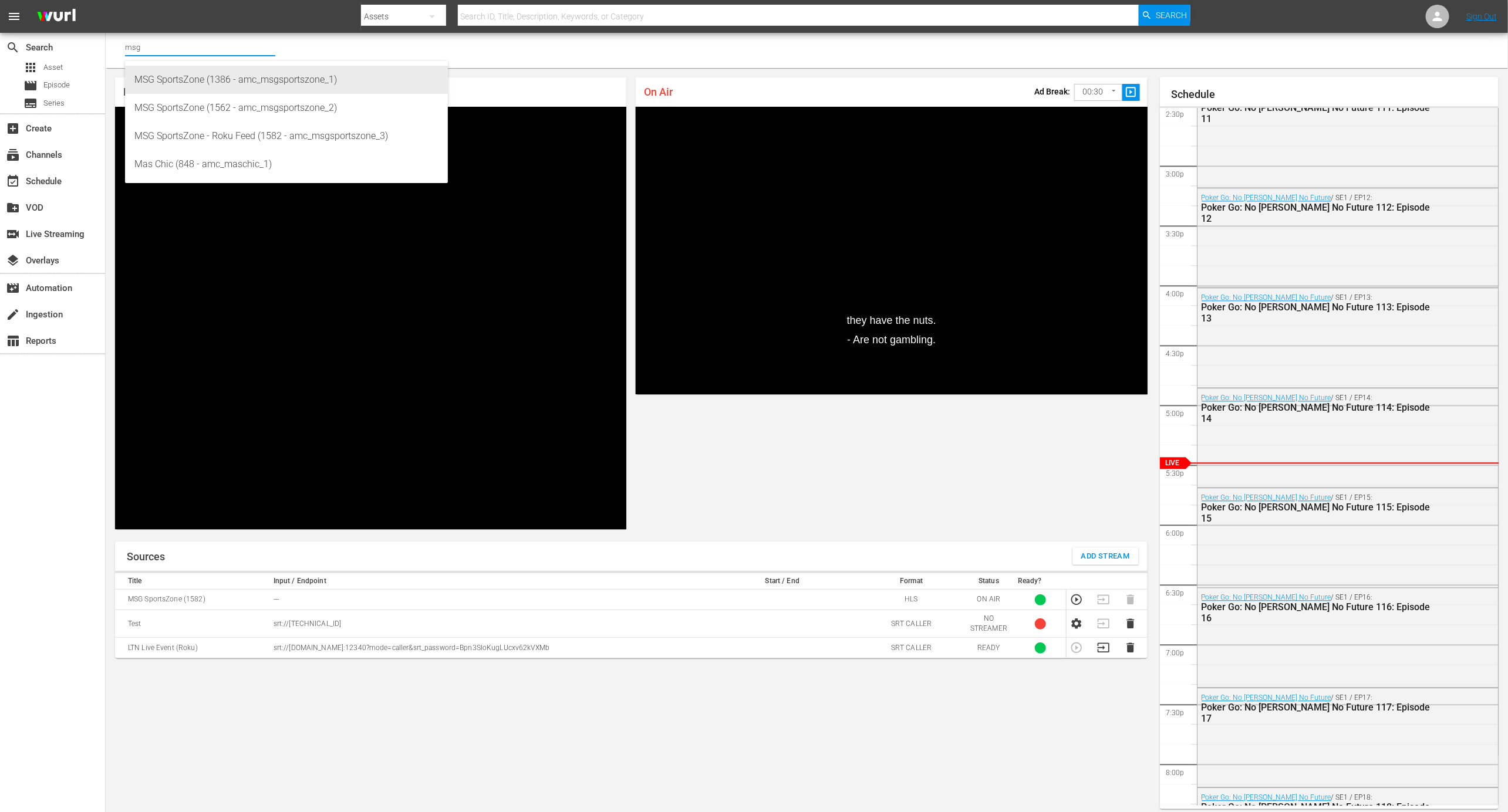
click at [292, 85] on div "MSG SportsZone (1386 - amc_msgsportszone_1)" at bounding box center [287, 80] width 304 height 28
type input "MSG SportsZone (1386 - amc_msgsportszone_1)"
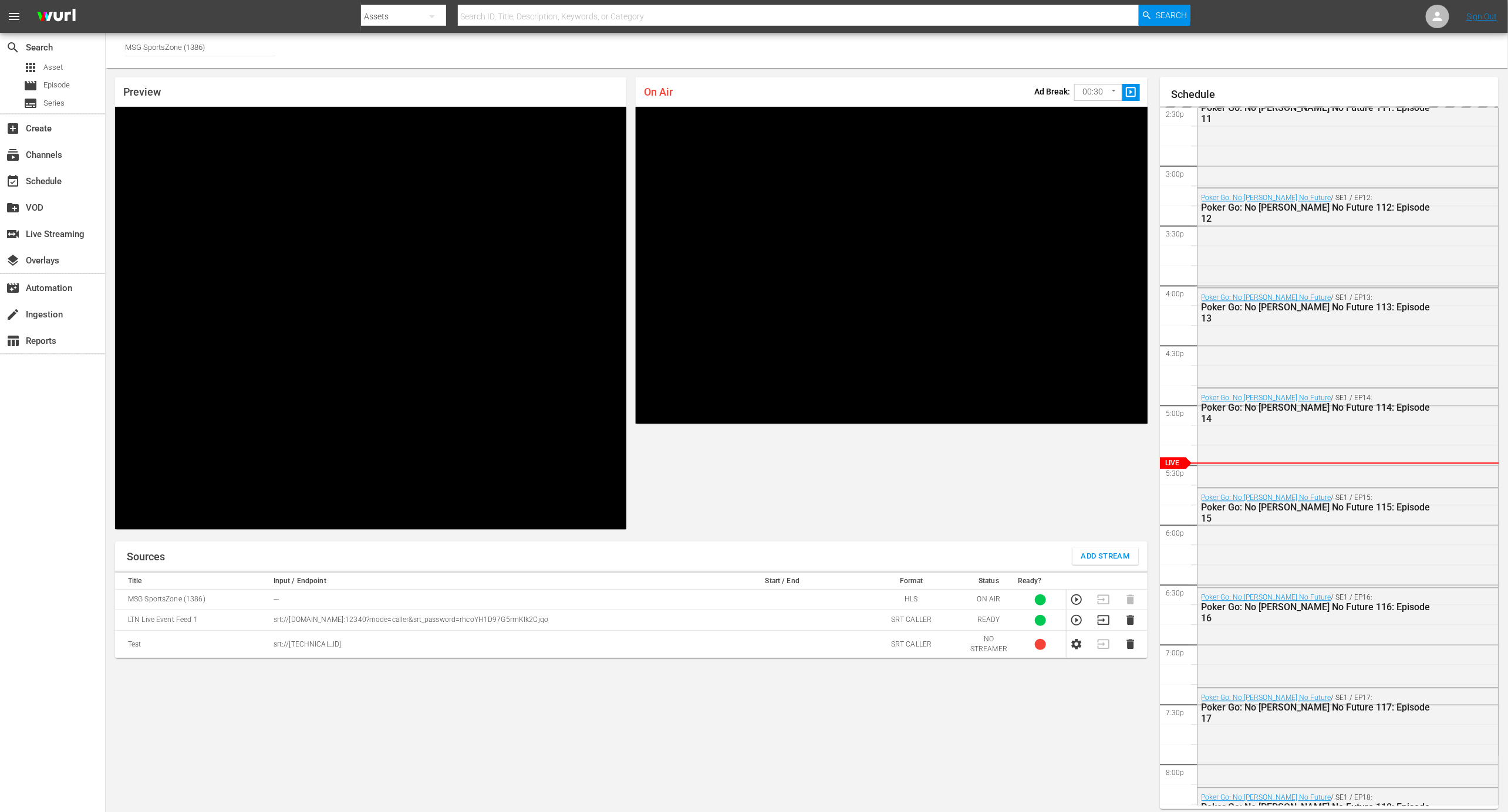
click at [190, 616] on td "LTN Live Event Feed 1" at bounding box center [193, 620] width 155 height 20
copy td "LTN Live Event Feed 1"
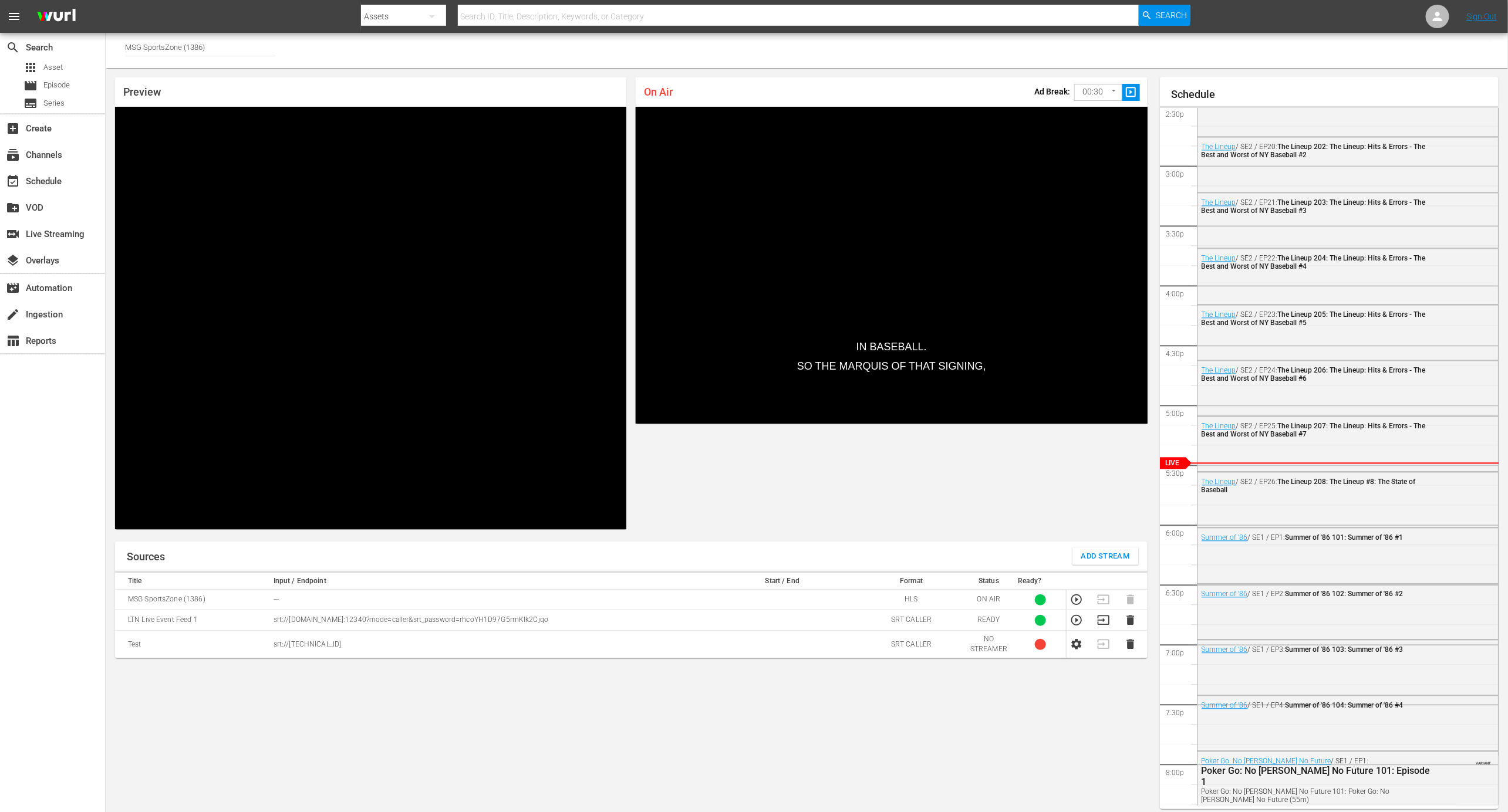
click at [619, 619] on p "srt://ltnp-nyc-o-server1-cc.ltnglobal.com:12340?mode=caller&srt_password=rhcoYH…" at bounding box center [487, 619] width 428 height 10
copy p "srt://ltnp-nyc-o-server1-cc.ltnglobal.com:12340?mode=caller&srt_password=rhcoYH…"
click at [256, 42] on input "MSG SportsZone (1386)" at bounding box center [200, 47] width 150 height 28
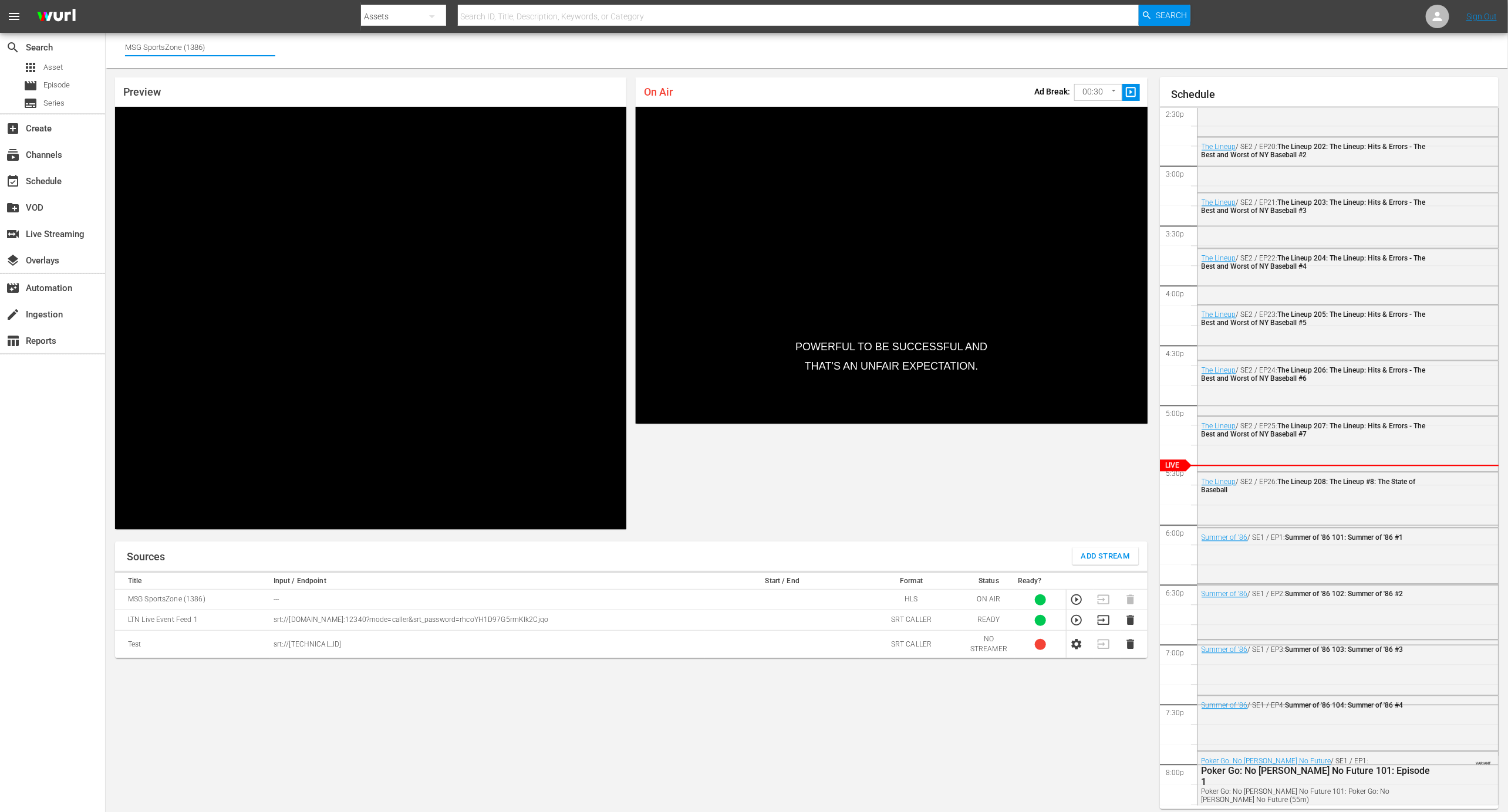
click at [256, 42] on input "MSG SportsZone (1386)" at bounding box center [200, 47] width 150 height 28
click at [255, 45] on input "MSG SportsZone (1386)" at bounding box center [200, 47] width 150 height 28
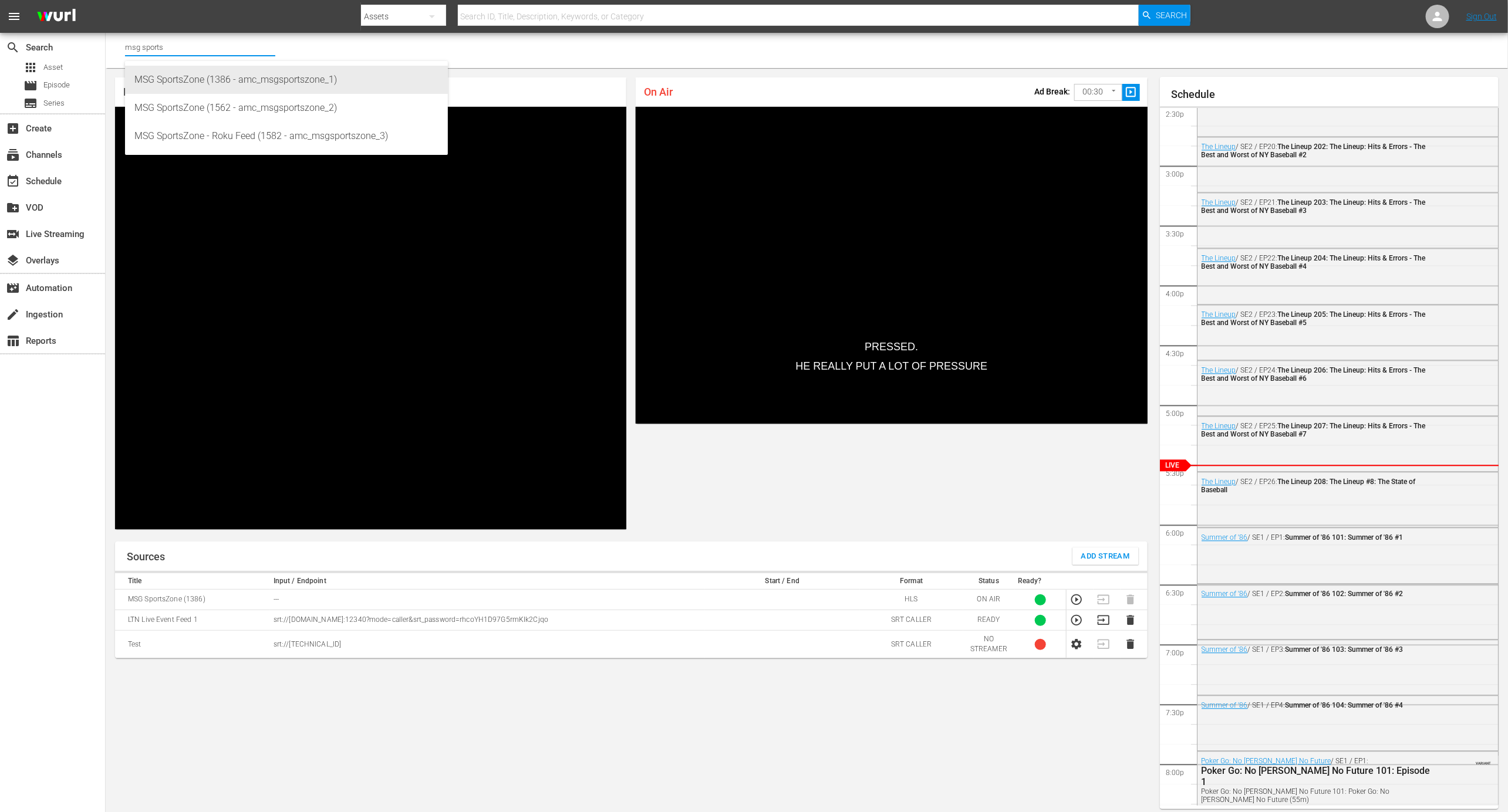
click at [249, 76] on div "MSG SportsZone (1386 - amc_msgsportszone_1)" at bounding box center [287, 80] width 304 height 28
type input "MSG SportsZone (1386 - amc_msgsportszone_1)"
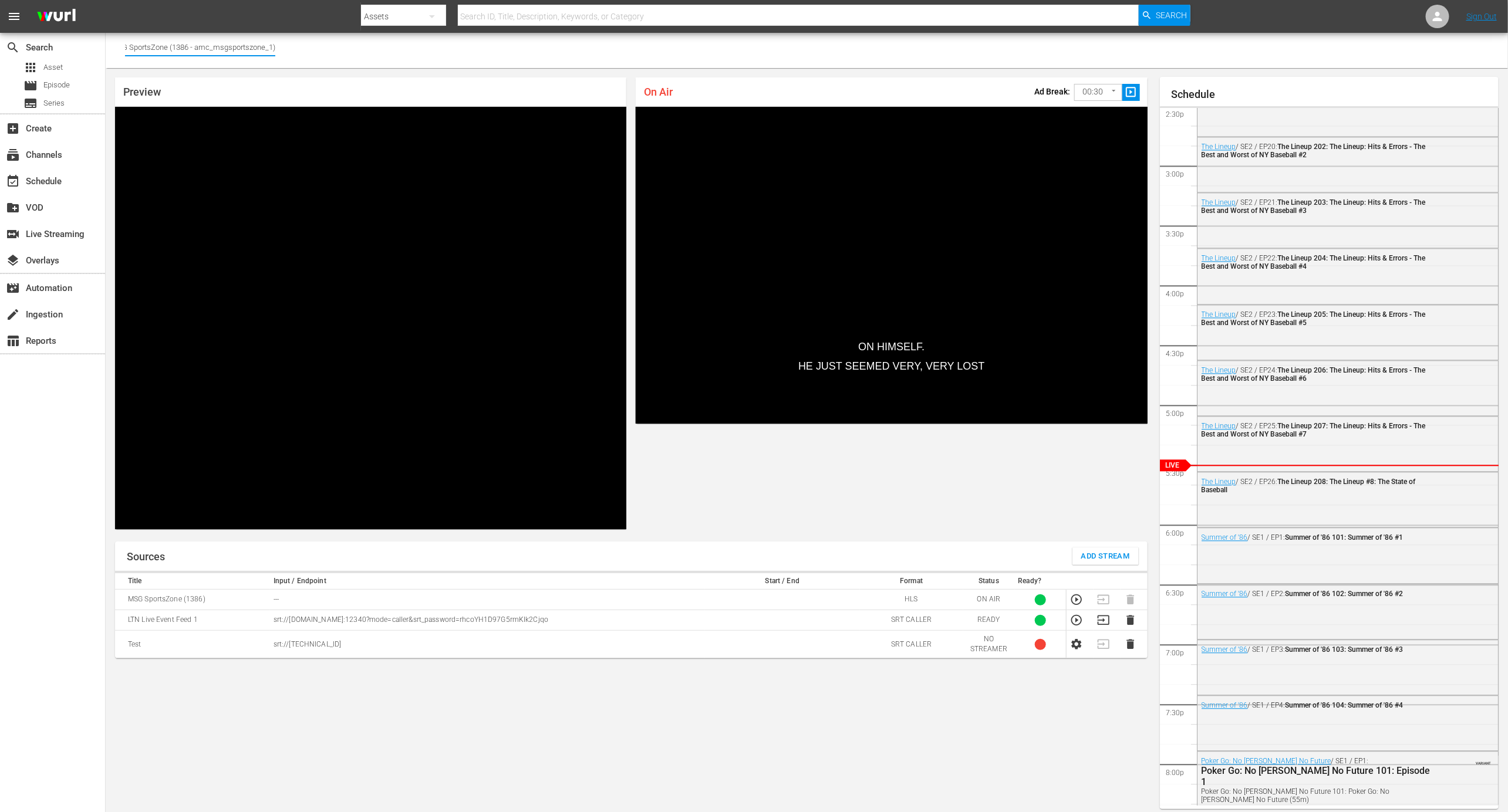
drag, startPoint x: 210, startPoint y: 47, endPoint x: 277, endPoint y: 47, distance: 67.0
click at [277, 47] on div "Channel Title MSG SportsZone (1386 - amc_msgsportszone_1)" at bounding box center [807, 50] width 1402 height 35
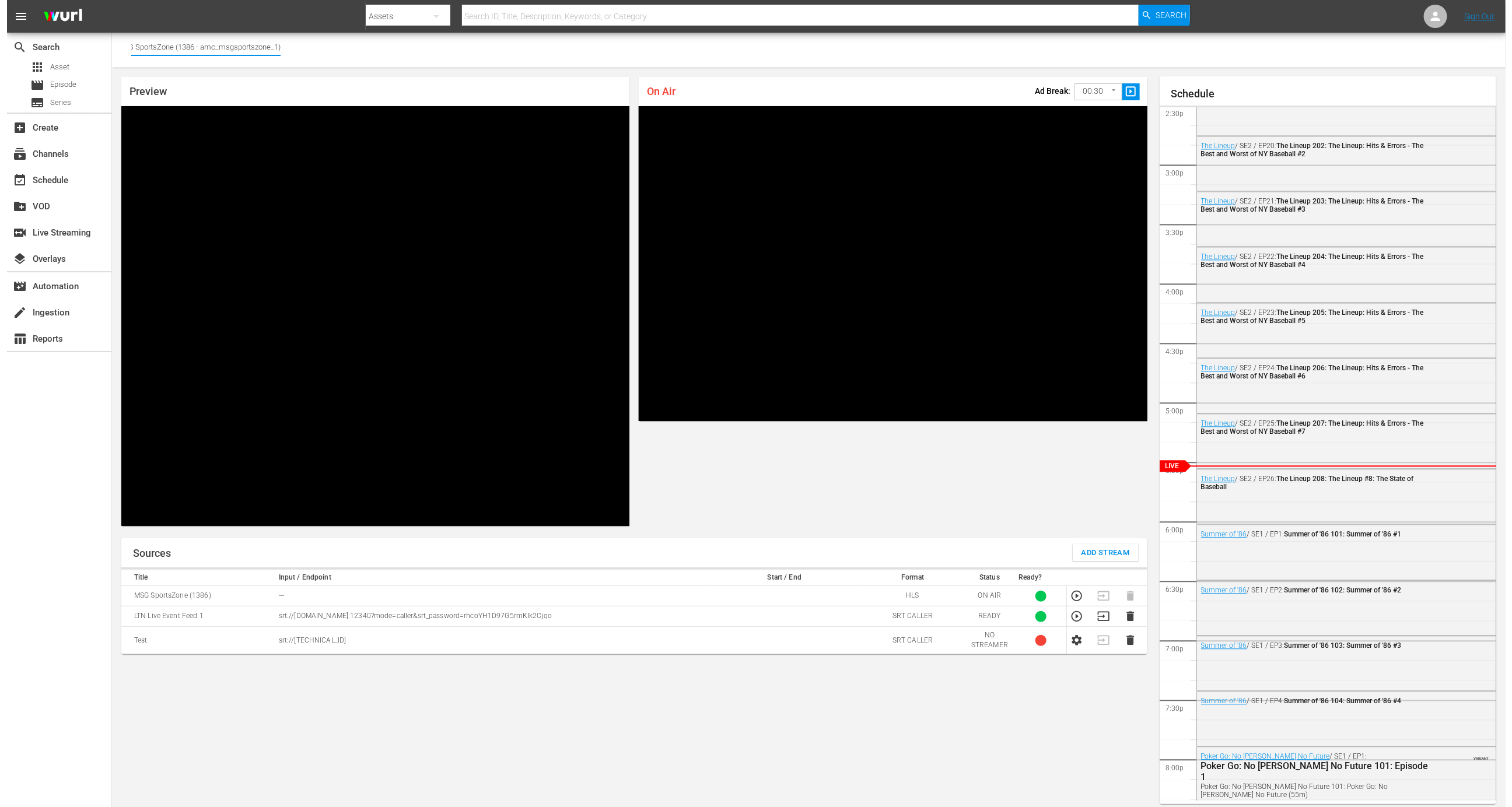
scroll to position [0, 0]
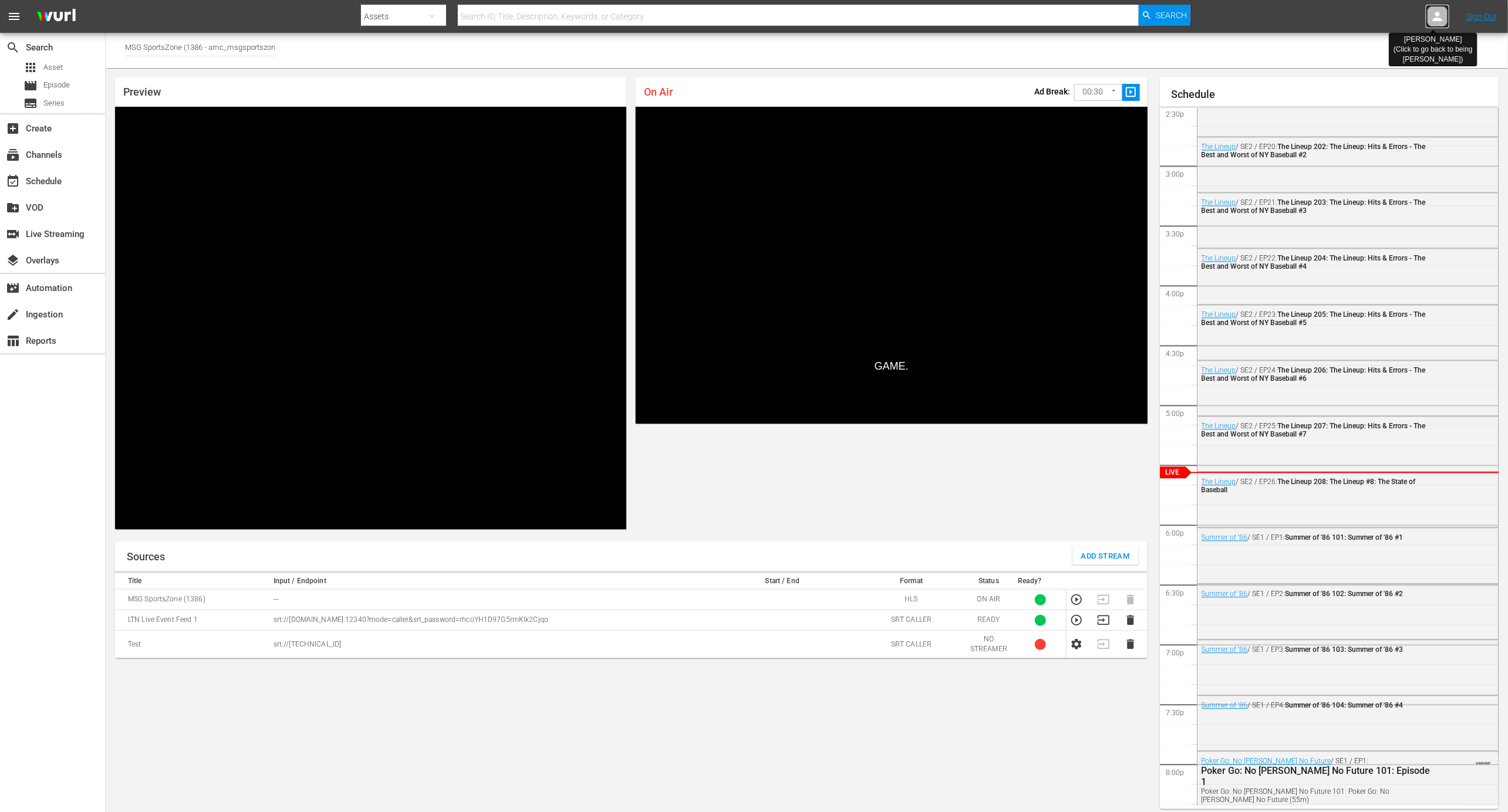
click at [1435, 16] on icon at bounding box center [1437, 16] width 14 height 14
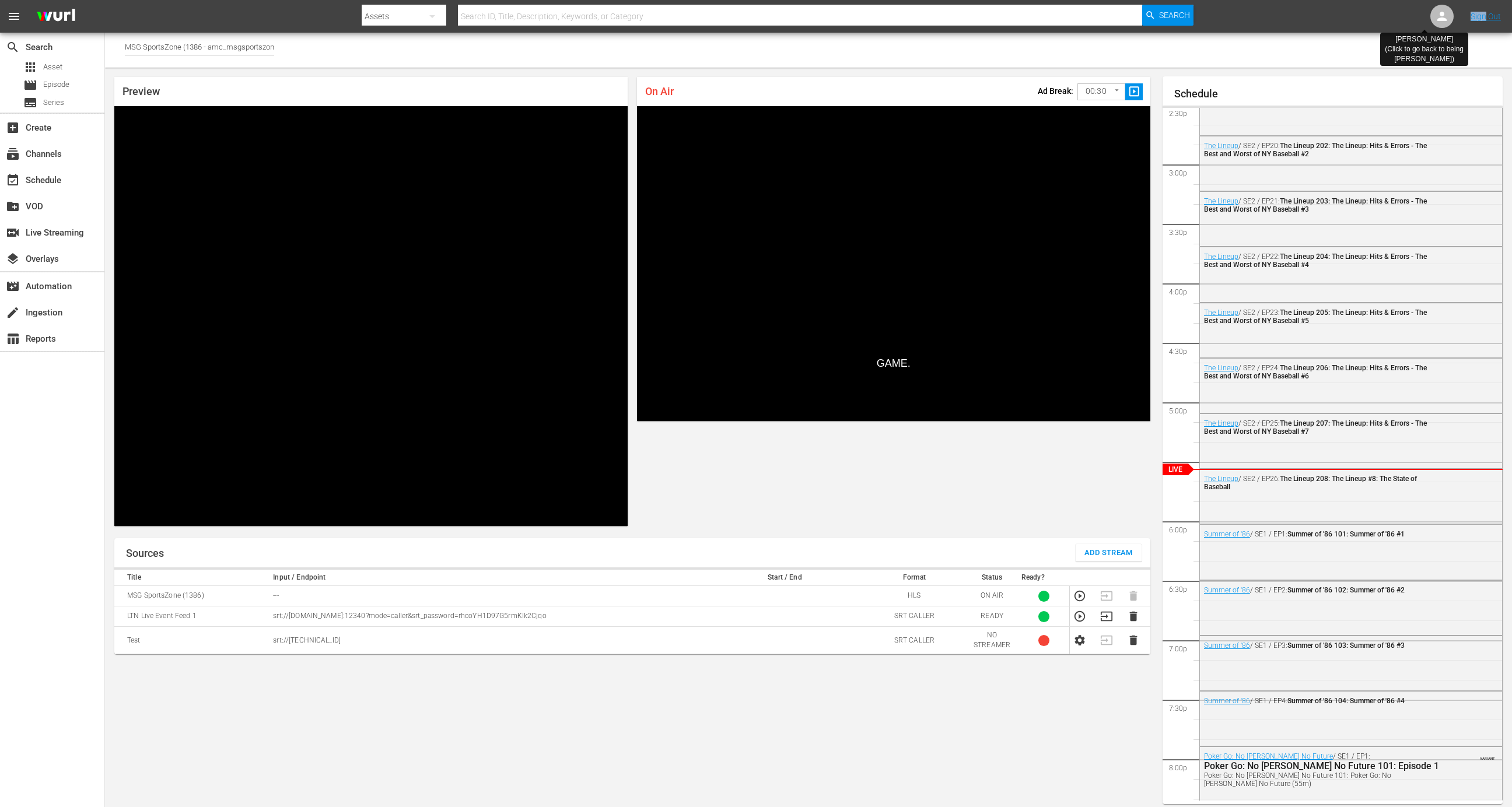
click at [1426, 15] on nav "menu Search By Assets Search ID, Title, Description, Keywords, or Category Sear…" at bounding box center [756, 16] width 1512 height 32
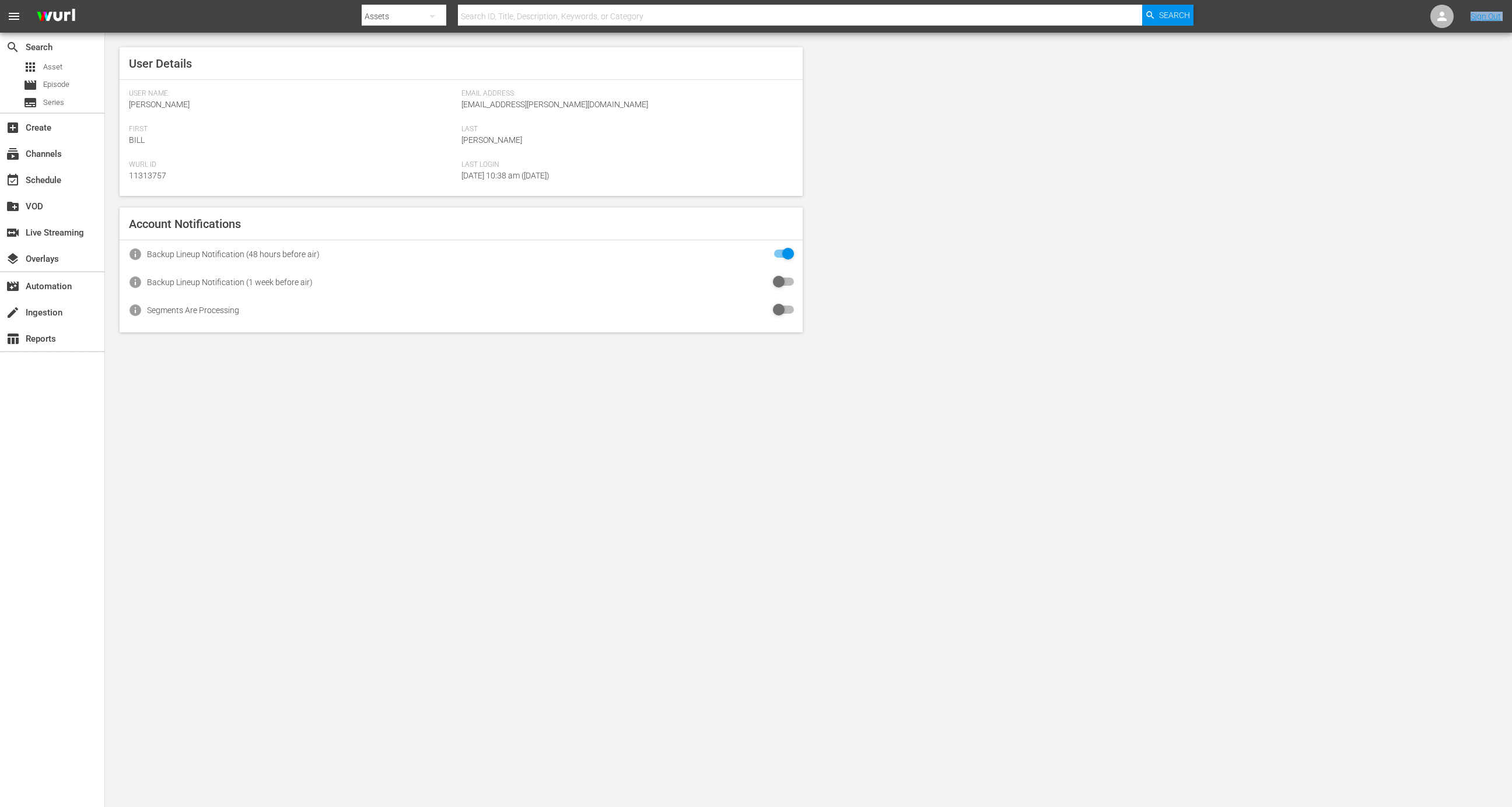
click at [1426, 15] on nav "menu Search By Assets Search ID, Title, Description, Keywords, or Category Sear…" at bounding box center [756, 16] width 1512 height 32
click at [1445, 18] on icon at bounding box center [1442, 16] width 9 height 9
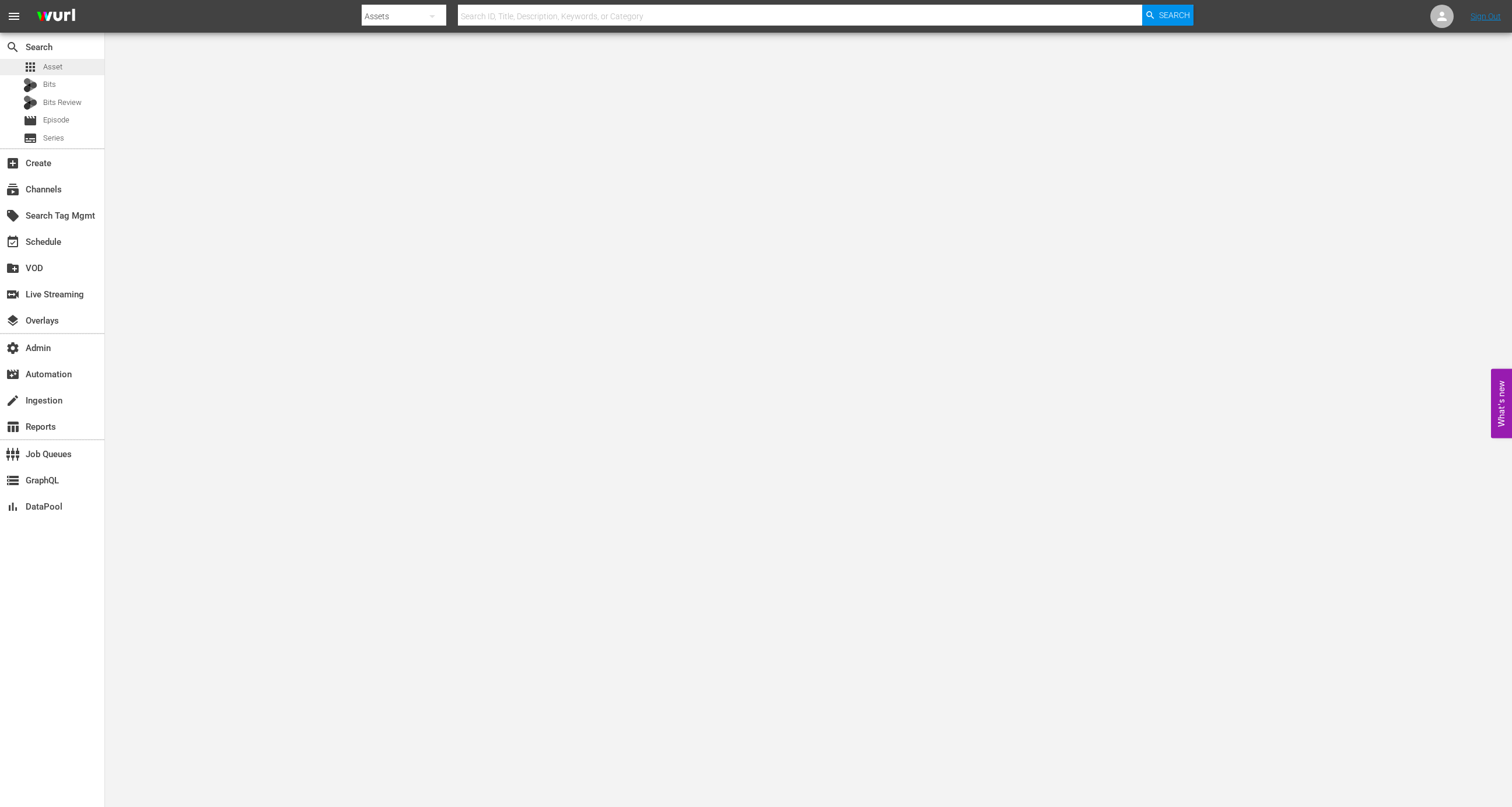
click at [77, 64] on div "apps Asset" at bounding box center [52, 66] width 104 height 16
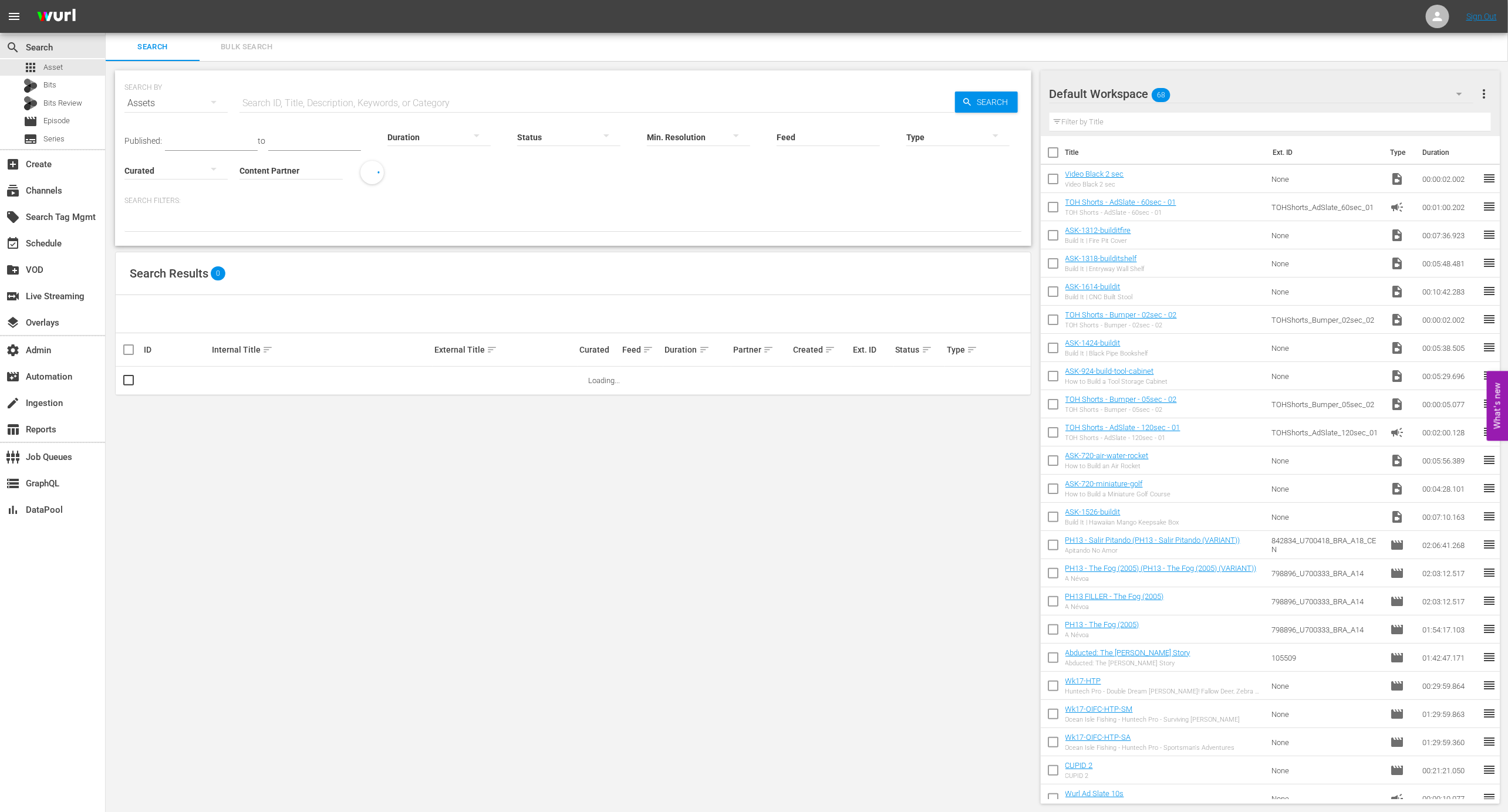
click at [278, 166] on input "Content Partner" at bounding box center [290, 171] width 103 height 42
click at [321, 200] on div "Distributions Juste Pour Rire Inc. (274)" at bounding box center [334, 203] width 172 height 28
type input "Distributions Juste Pour Rire Inc. (274)"
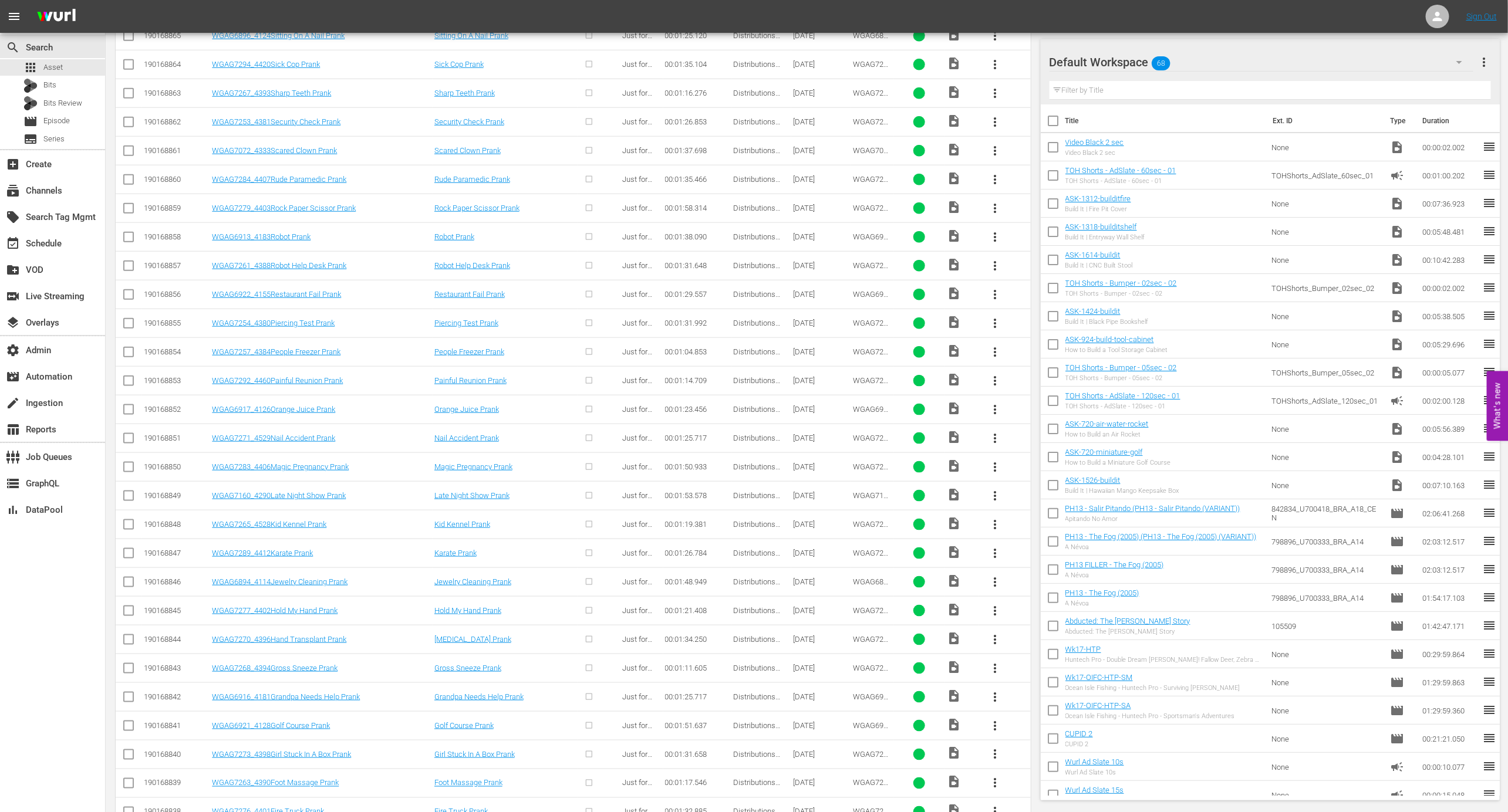
scroll to position [752, 0]
